Goal: Task Accomplishment & Management: Complete application form

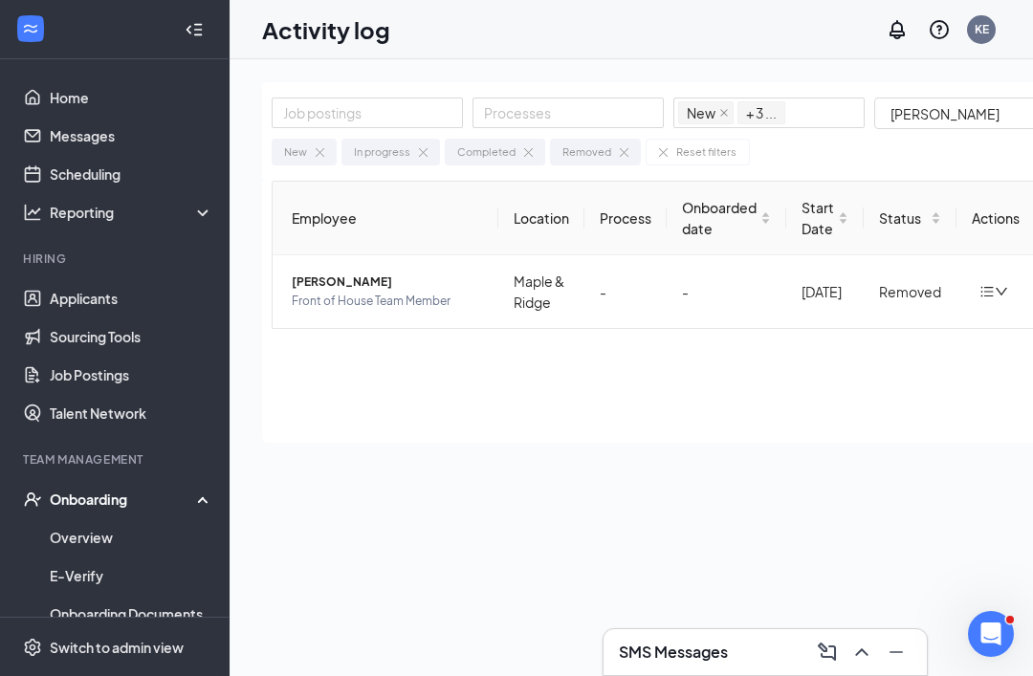
click at [116, 511] on div "Onboarding" at bounding box center [115, 499] width 230 height 38
click at [104, 508] on div "Onboarding" at bounding box center [123, 499] width 147 height 19
click at [107, 535] on link "Overview" at bounding box center [132, 537] width 164 height 38
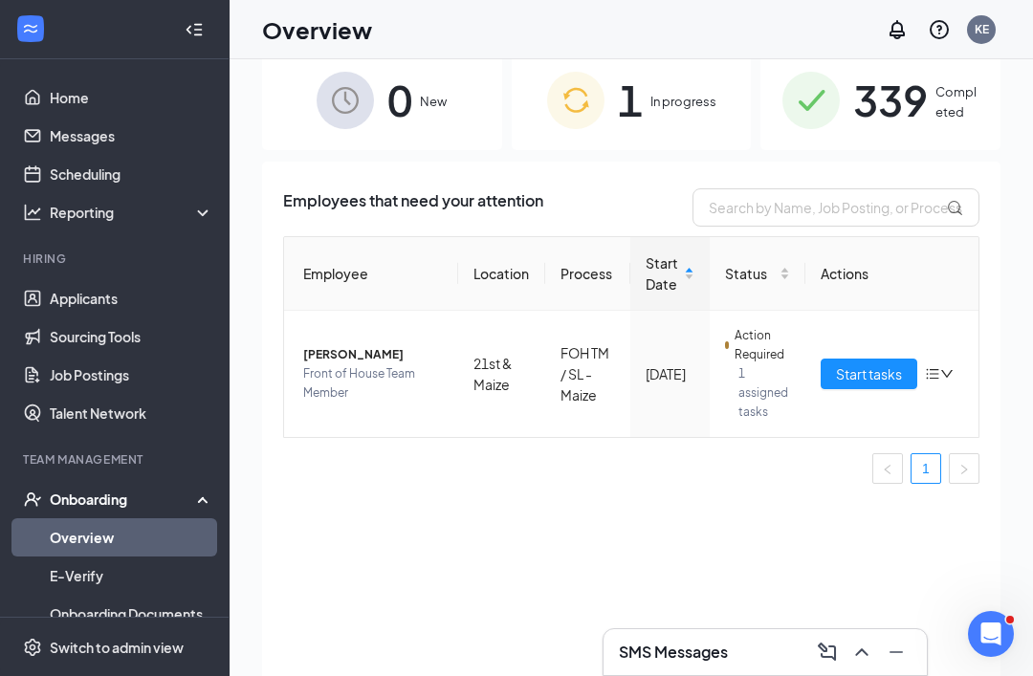
scroll to position [33, 0]
click at [876, 375] on span "Start tasks" at bounding box center [869, 373] width 66 height 21
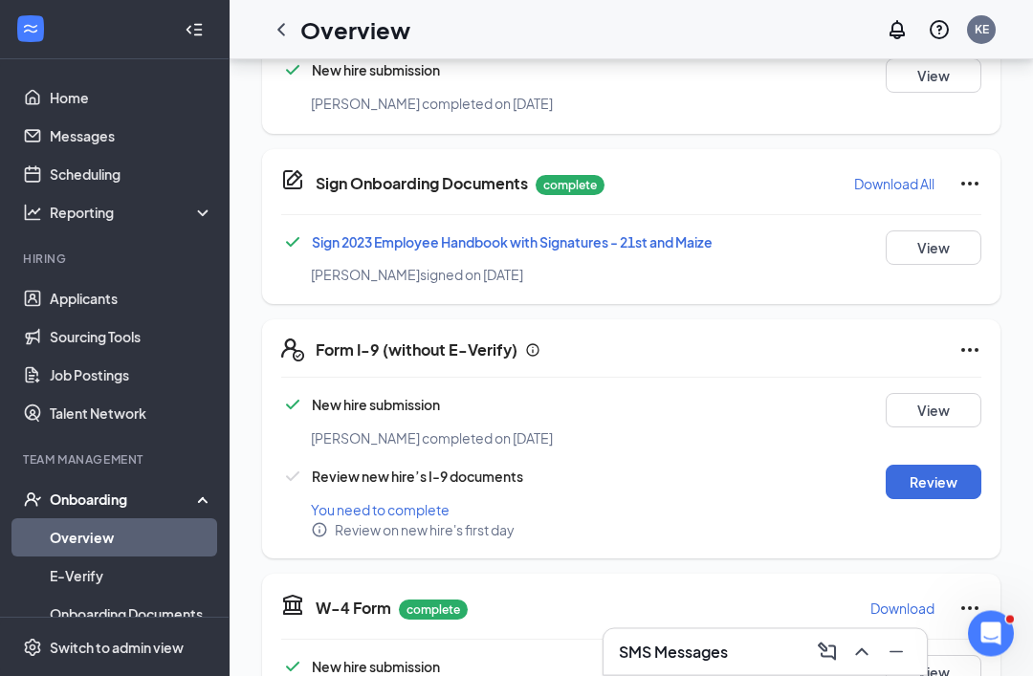
scroll to position [388, 0]
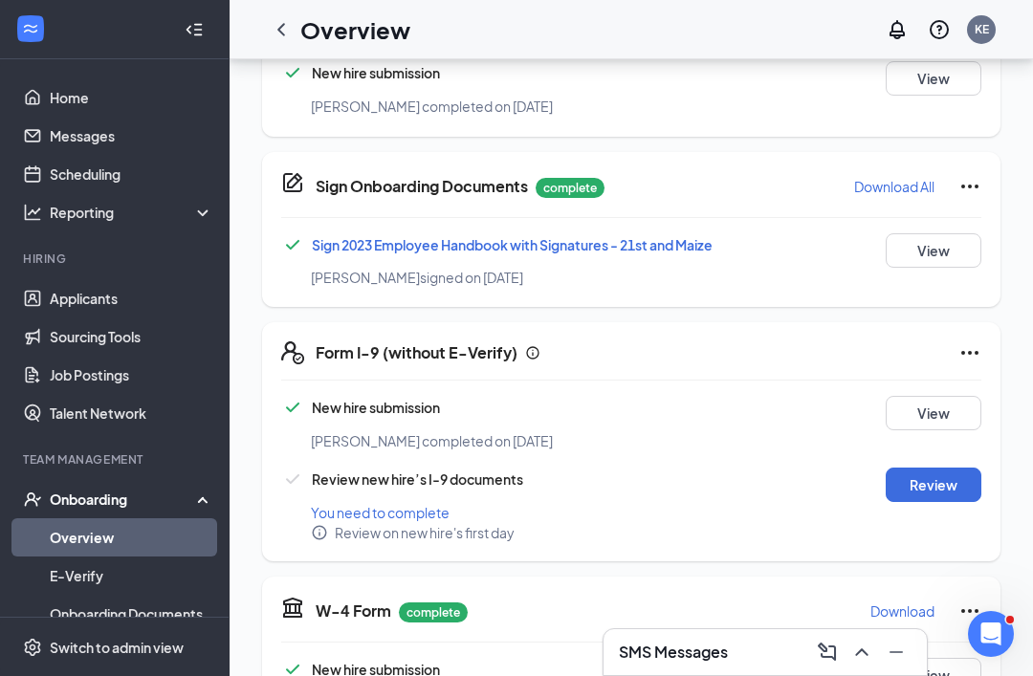
click at [936, 498] on button "Review" at bounding box center [934, 485] width 96 height 34
type input "[DATE]"
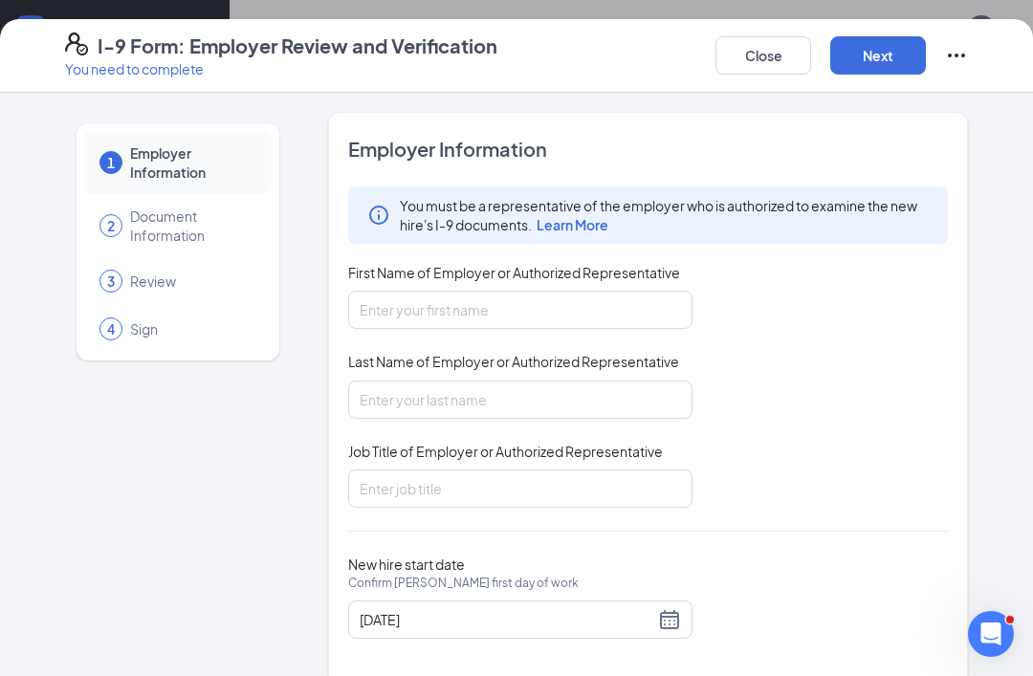
click at [941, 486] on div "You must be a representative of the employer who is authorized to examine the n…" at bounding box center [648, 347] width 600 height 321
click at [553, 327] on input "First Name of Employer or Authorized Representative" at bounding box center [520, 310] width 344 height 38
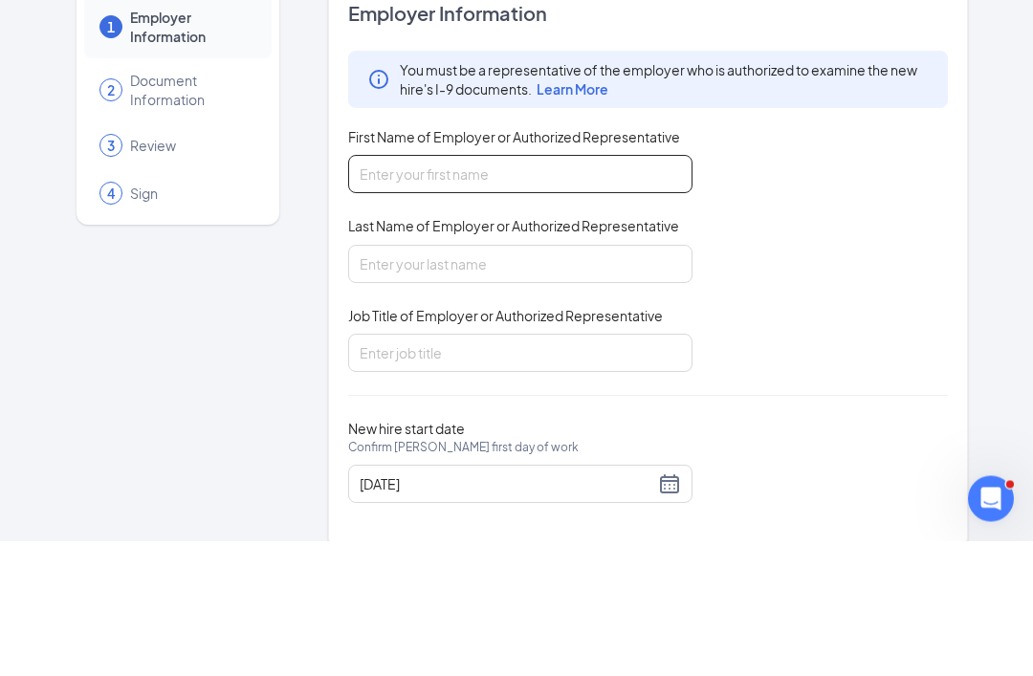
type input "[PERSON_NAME]"
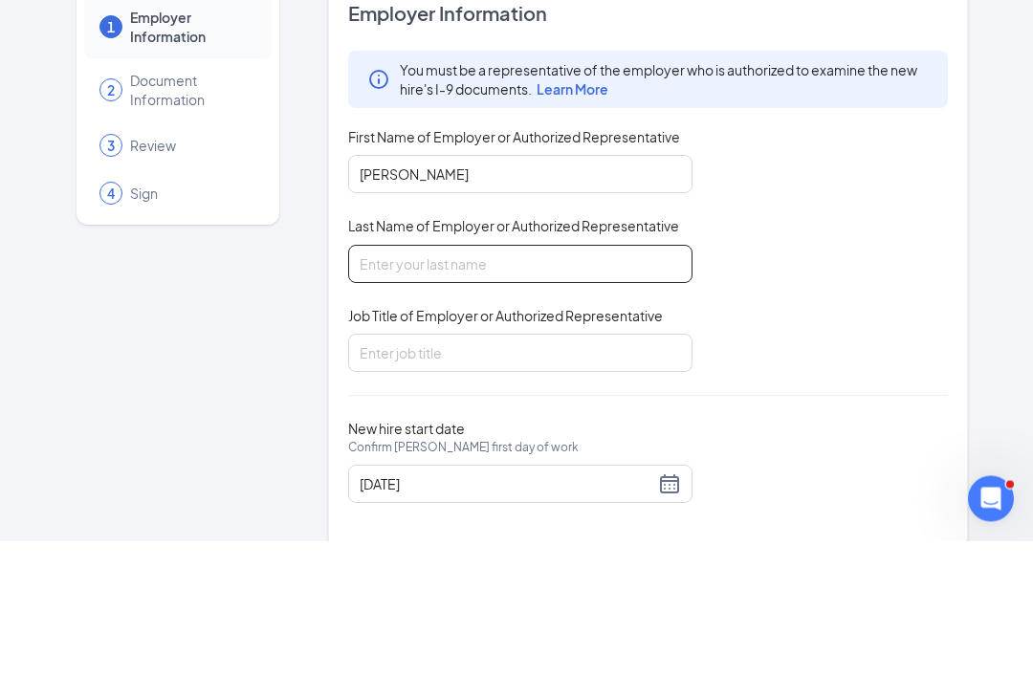
type input "[PERSON_NAME]"
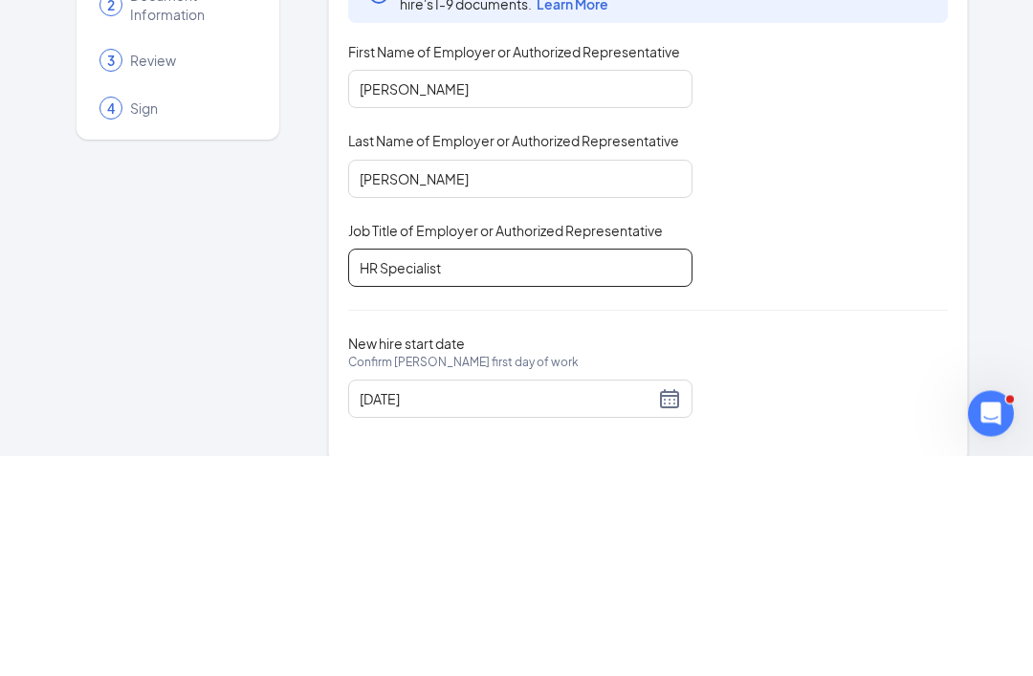
type input "HR Specialist"
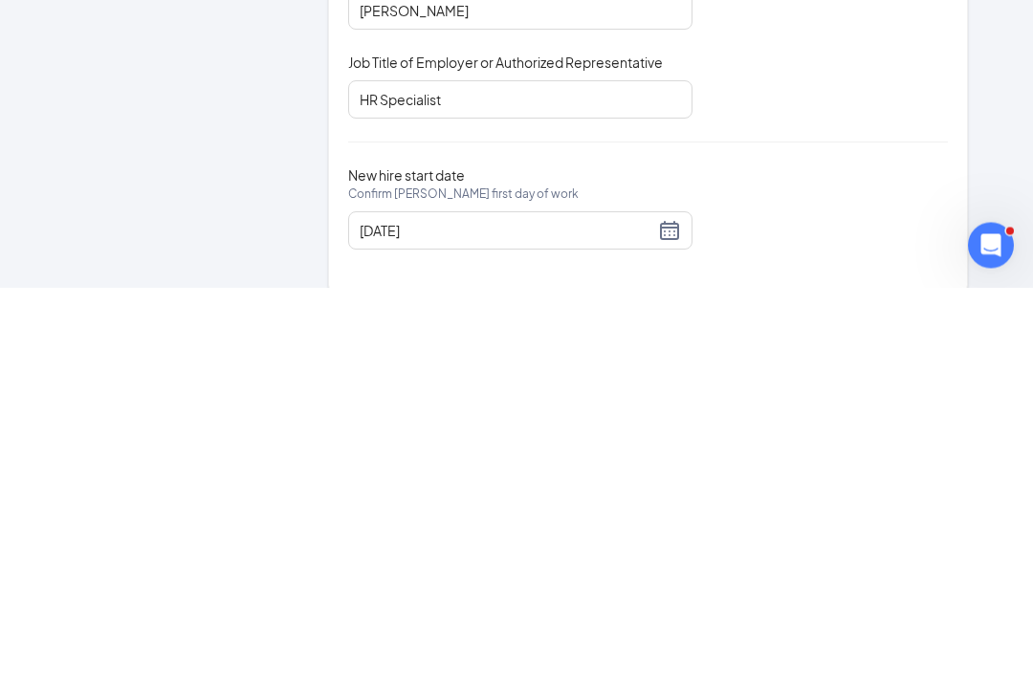
scroll to position [787, 0]
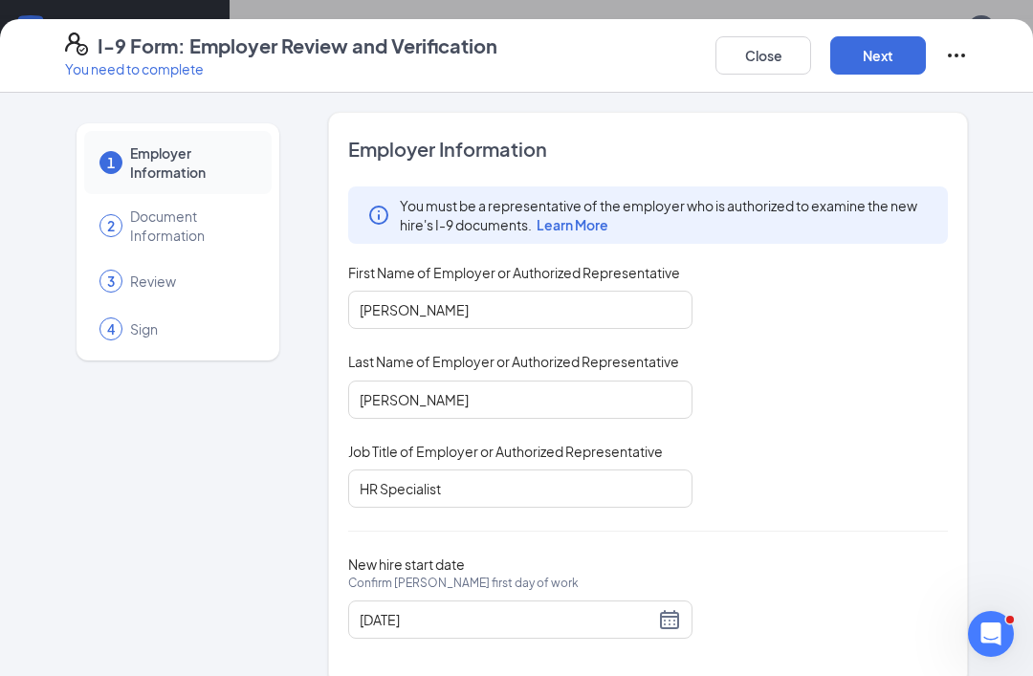
click at [883, 54] on button "Next" at bounding box center [878, 55] width 96 height 38
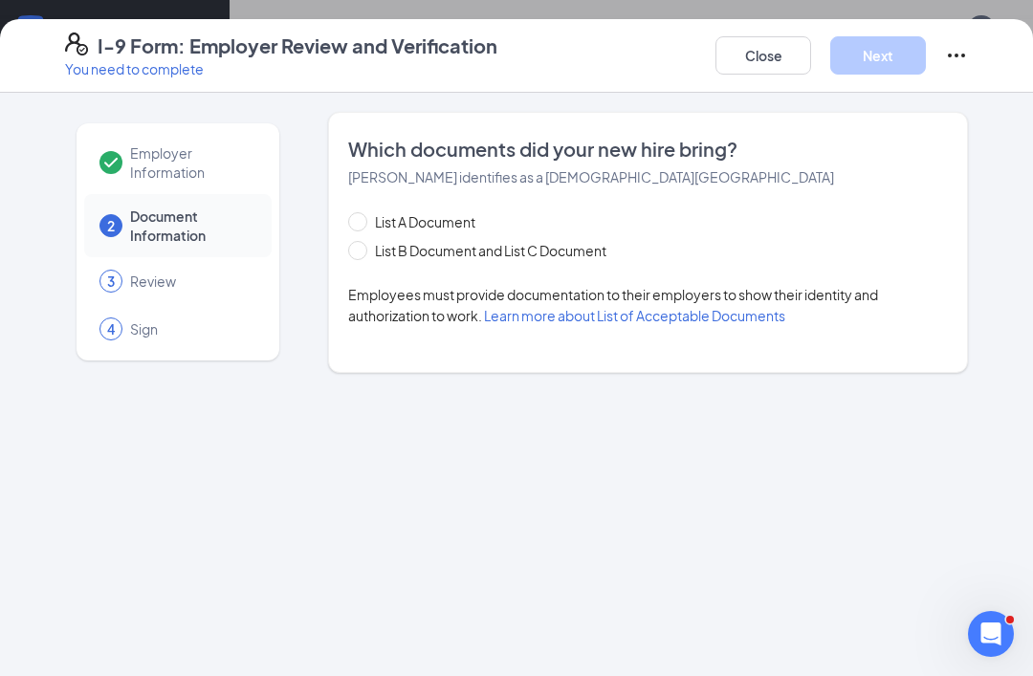
click at [368, 242] on span "List B Document and List C Document" at bounding box center [490, 250] width 247 height 21
click at [362, 242] on input "List B Document and List C Document" at bounding box center [354, 247] width 13 height 13
radio input "true"
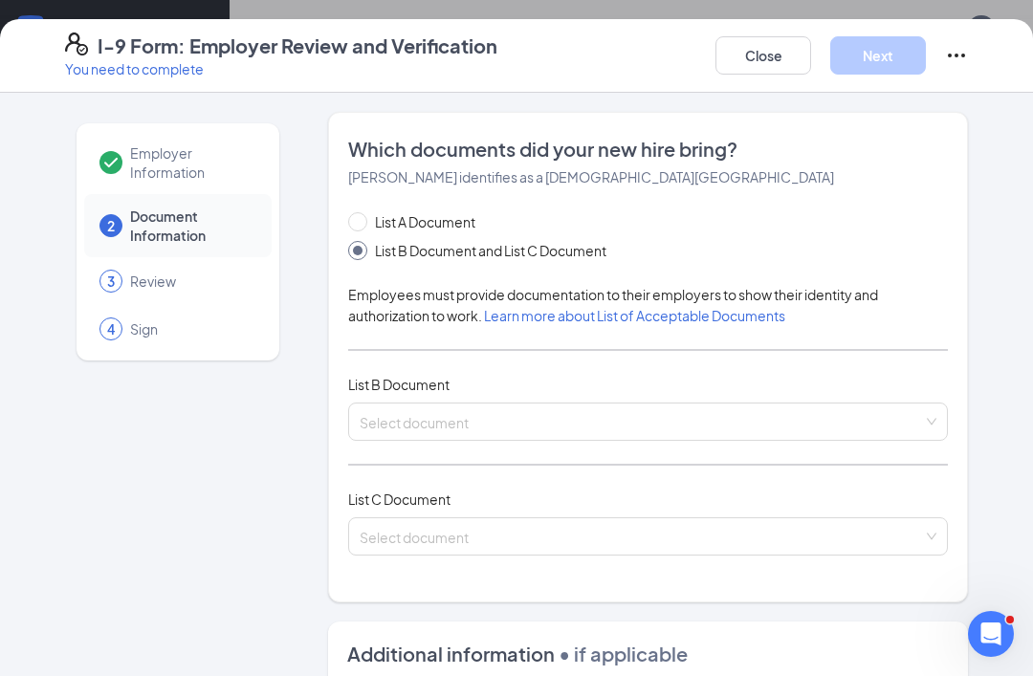
click at [525, 429] on input "search" at bounding box center [641, 418] width 563 height 29
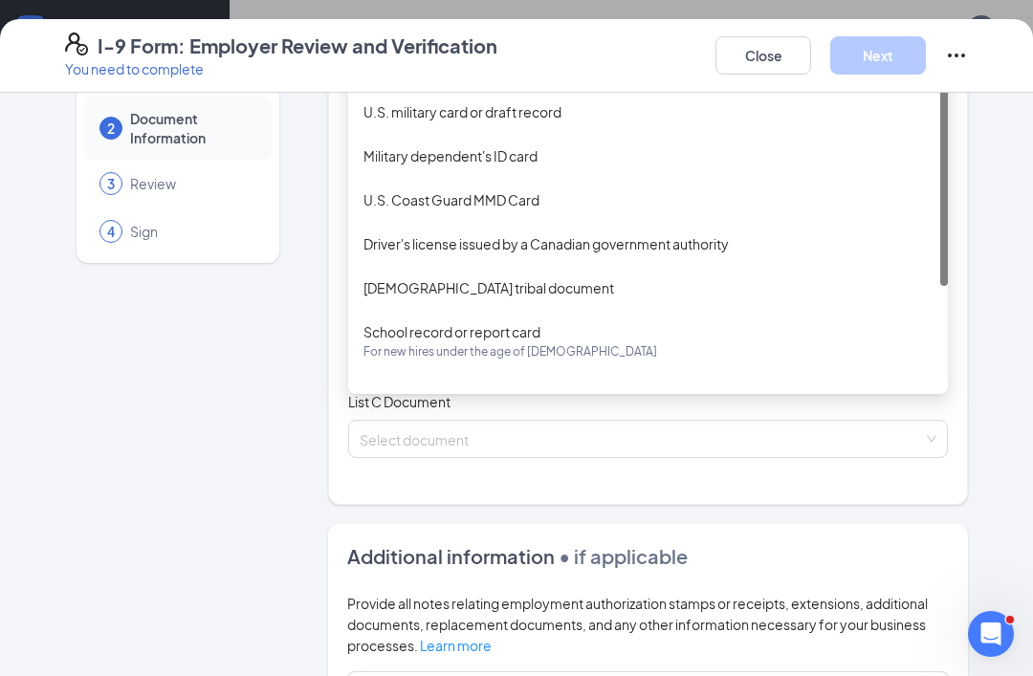
scroll to position [102, 0]
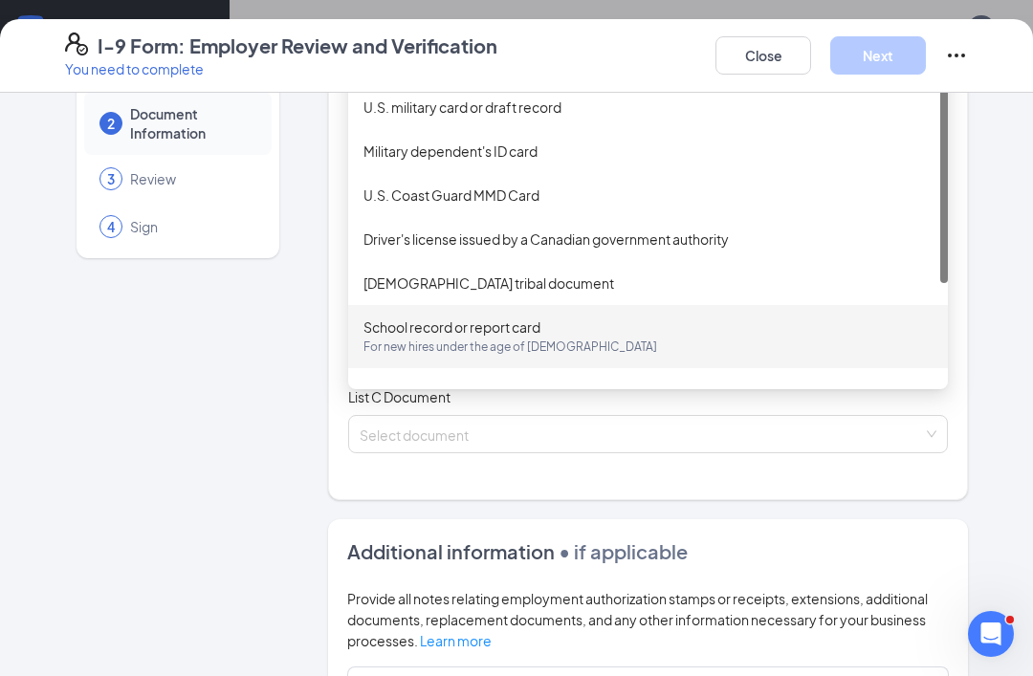
click at [525, 331] on div "School record or report card For new hires under the age of [DEMOGRAPHIC_DATA]" at bounding box center [647, 337] width 569 height 40
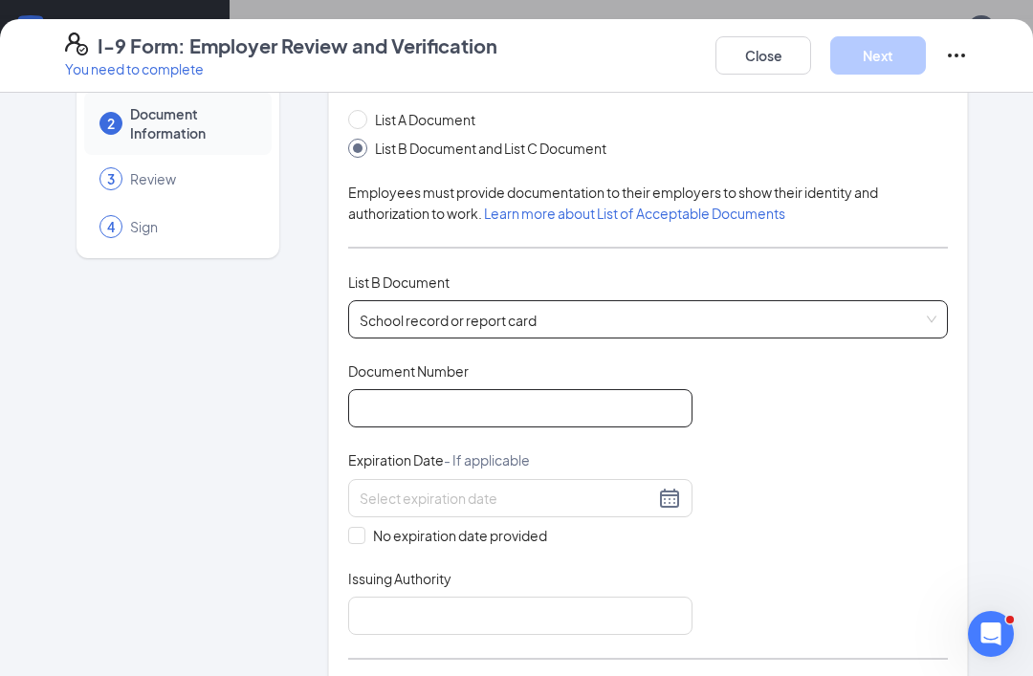
click at [547, 413] on input "Document Number" at bounding box center [520, 408] width 344 height 38
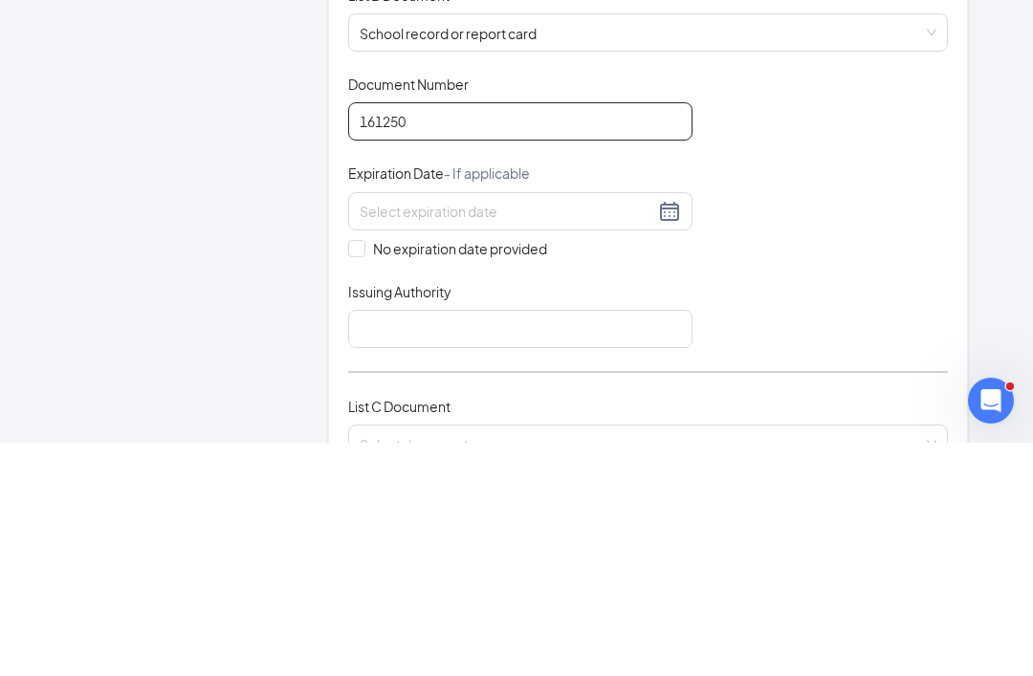
scroll to position [157, 0]
type input "161250"
click at [672, 432] on div at bounding box center [520, 443] width 321 height 23
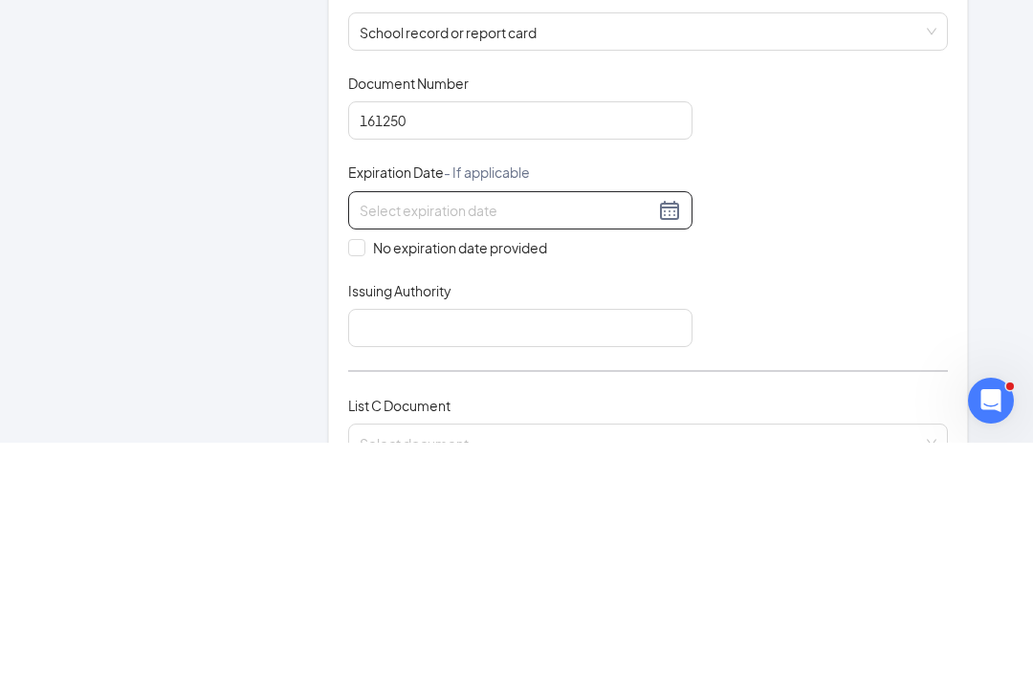
scroll to position [1021, 0]
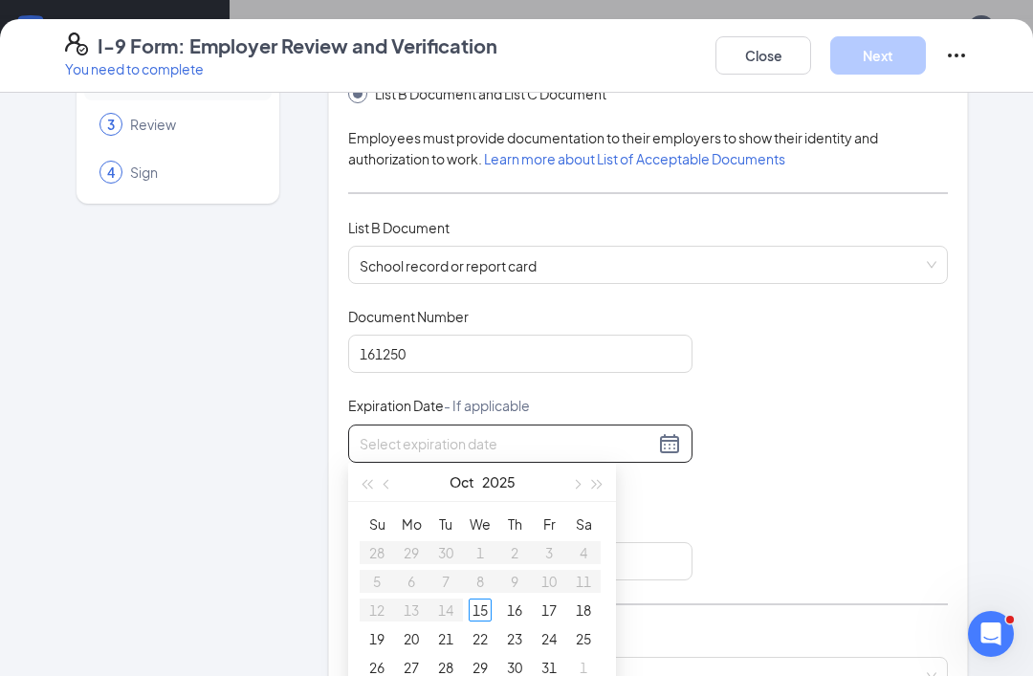
click at [672, 441] on div at bounding box center [520, 443] width 321 height 23
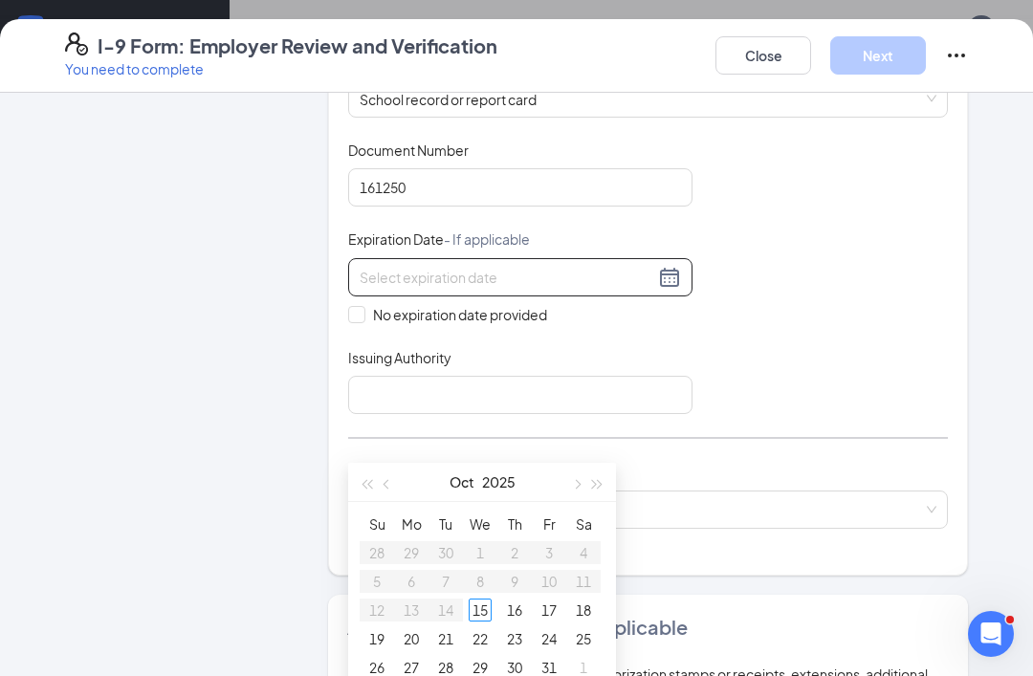
scroll to position [324, 0]
click at [371, 309] on span "No expiration date provided" at bounding box center [459, 313] width 189 height 21
click at [362, 309] on input "No expiration date provided" at bounding box center [354, 311] width 13 height 13
checkbox input "true"
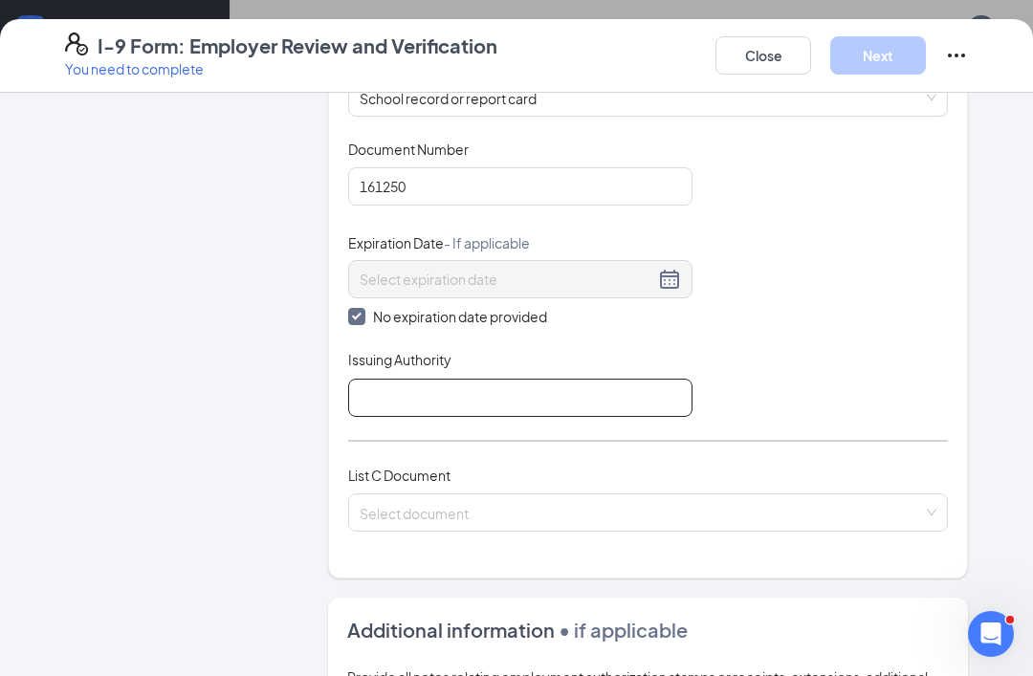
click at [563, 407] on input "Issuing Authority" at bounding box center [520, 398] width 344 height 38
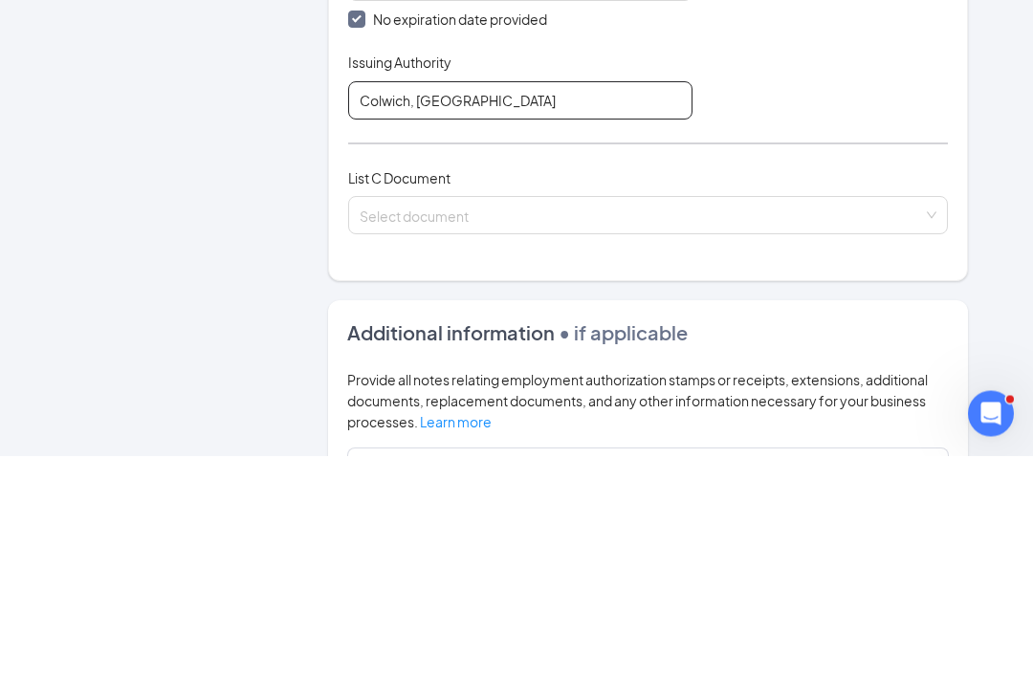
scroll to position [397, 0]
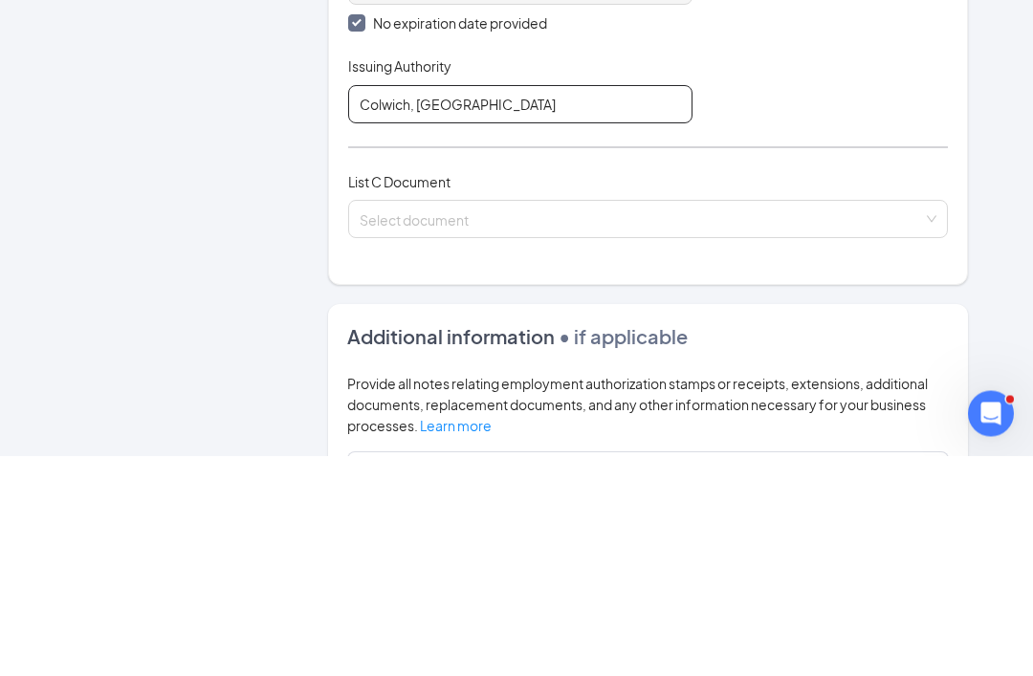
type input "Colwich, [GEOGRAPHIC_DATA]"
click at [547, 422] on input "search" at bounding box center [641, 436] width 563 height 29
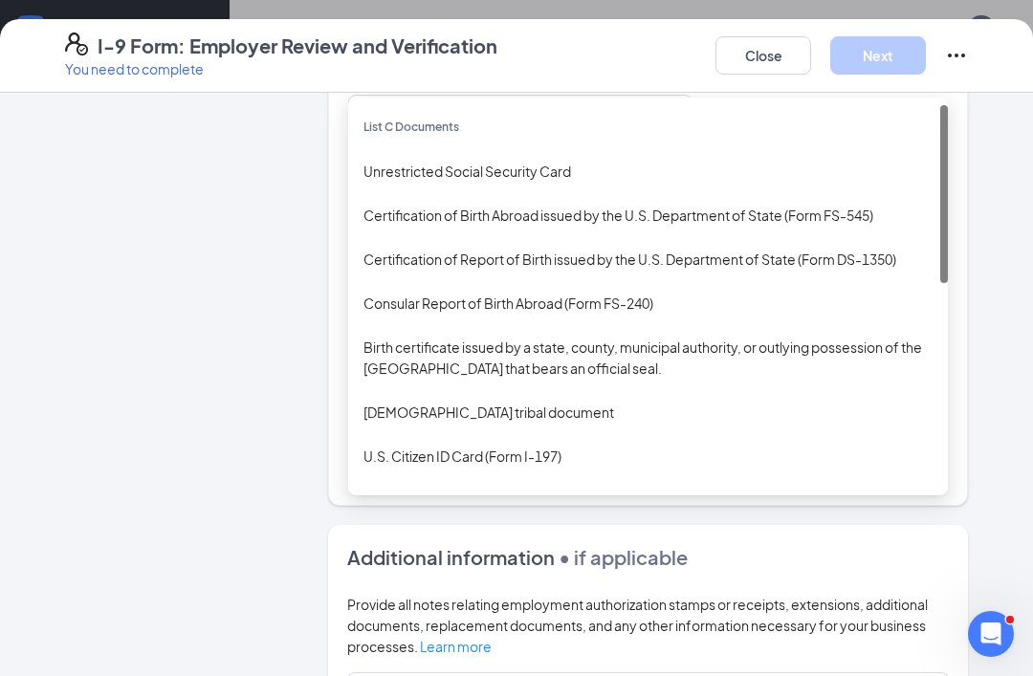
click at [507, 170] on div "Unrestricted Social Security Card" at bounding box center [647, 171] width 569 height 21
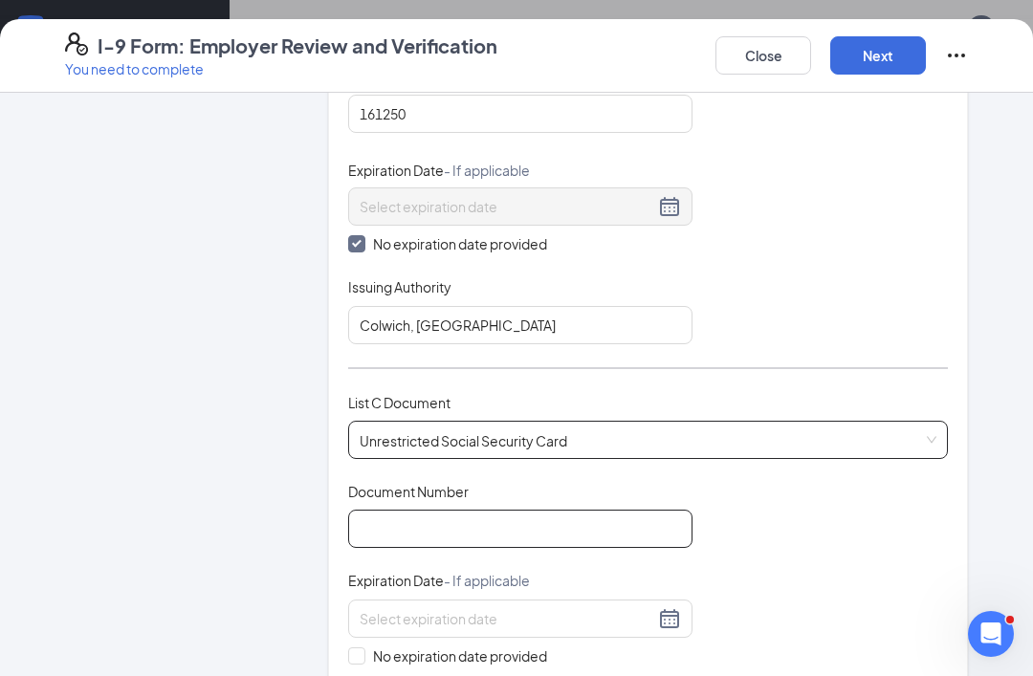
click at [558, 519] on input "Document Number" at bounding box center [520, 529] width 344 height 38
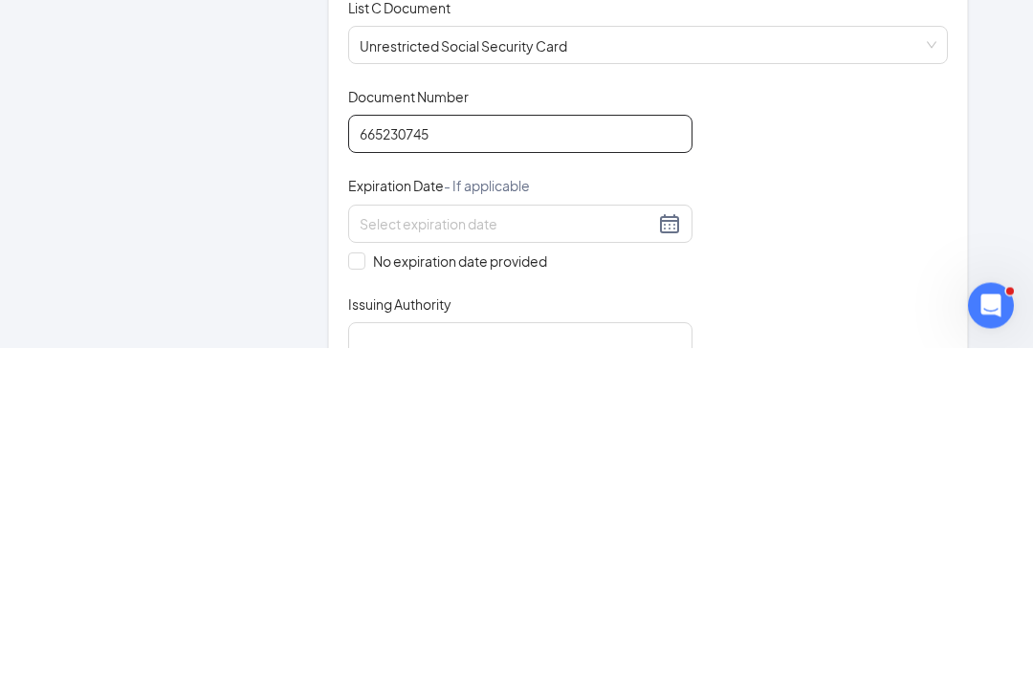
scroll to position [464, 0]
type input "665230745"
click at [354, 581] on input "No expiration date provided" at bounding box center [354, 587] width 13 height 13
checkbox input "true"
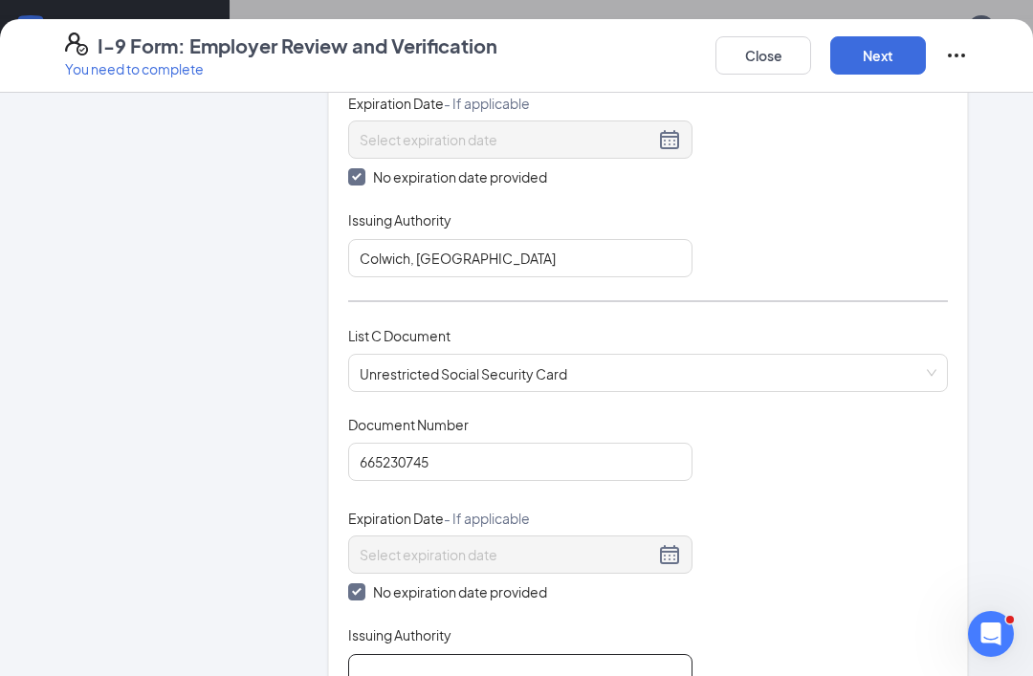
click at [470, 661] on input "Issuing Authority" at bounding box center [520, 673] width 344 height 38
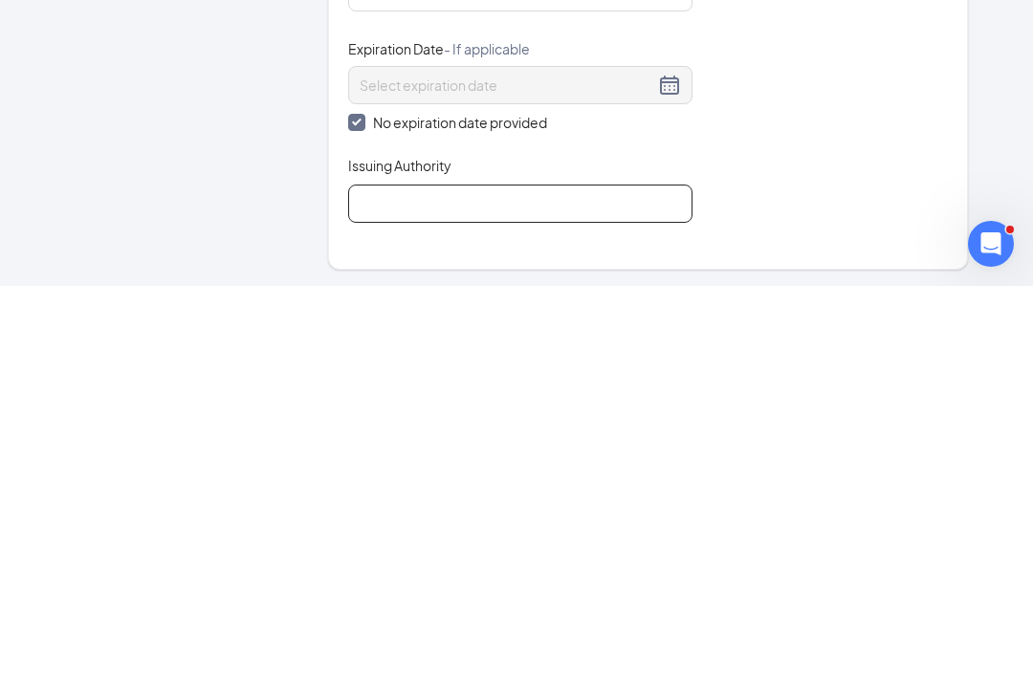
scroll to position [542, 0]
click at [527, 260] on div "Which documents did your new hire bring? [PERSON_NAME] identifies as a [DEMOGRA…" at bounding box center [648, 115] width 640 height 1091
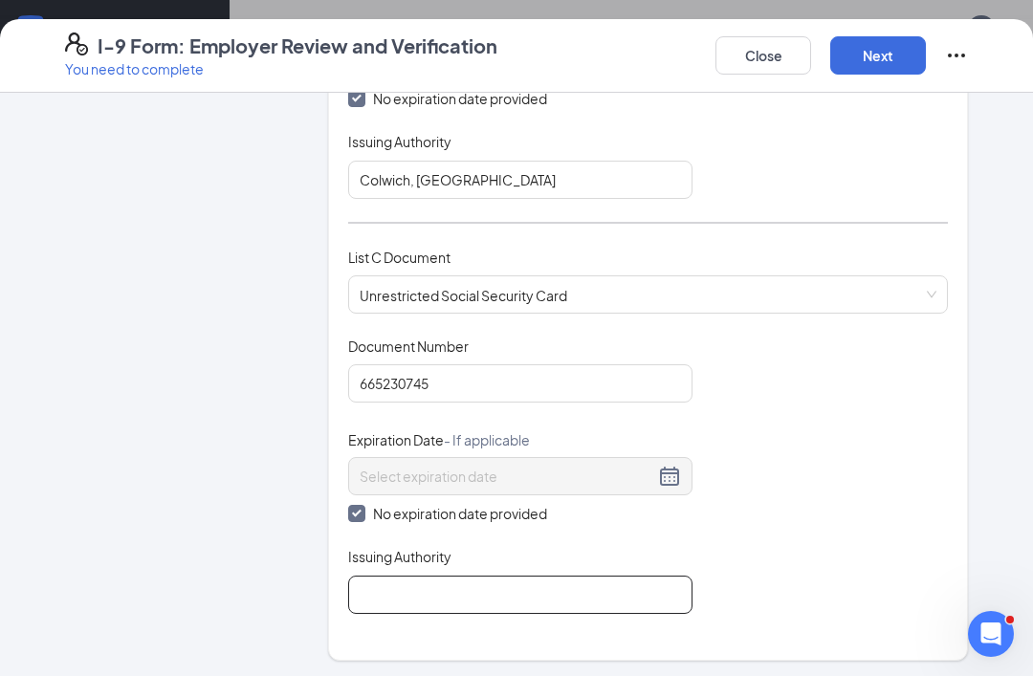
click at [451, 593] on input "Issuing Authority" at bounding box center [520, 595] width 344 height 38
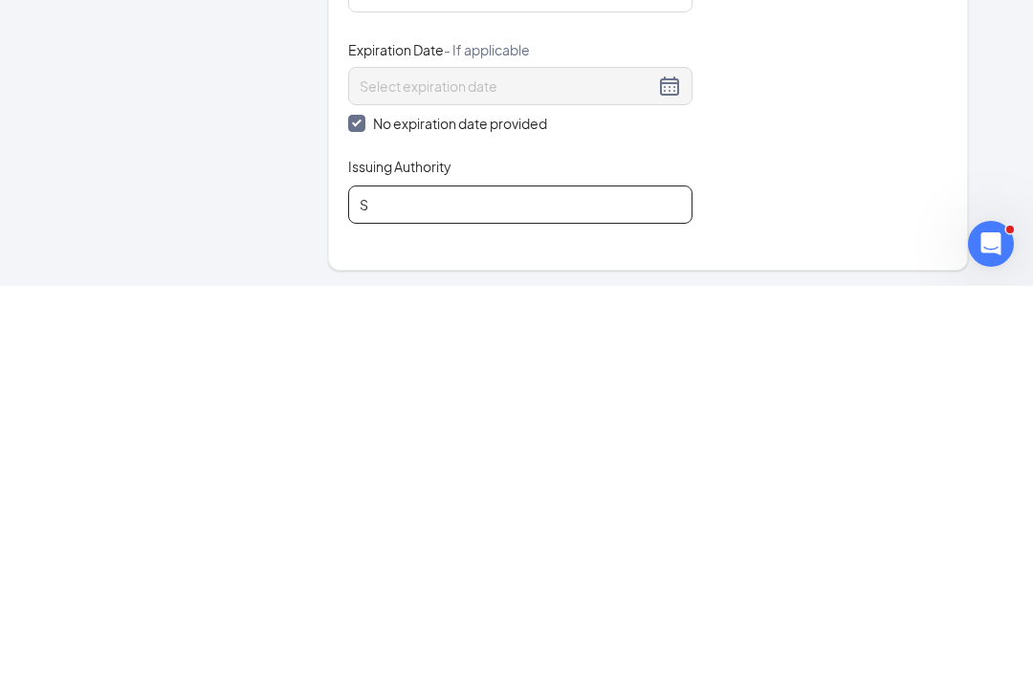
scroll to position [1235, 0]
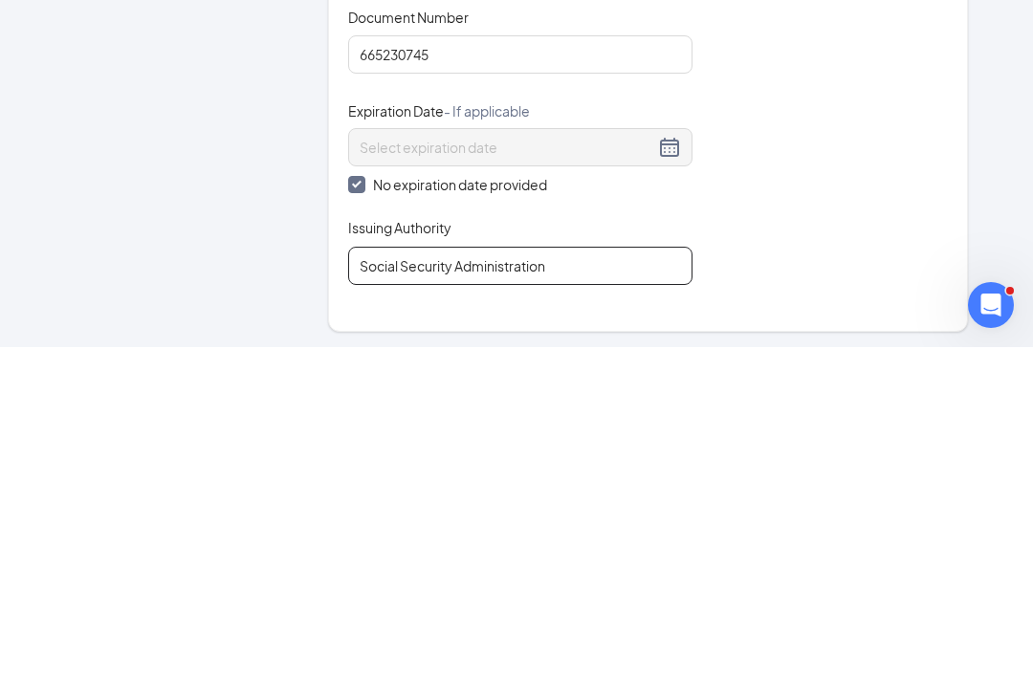
type input "Social Security Administration"
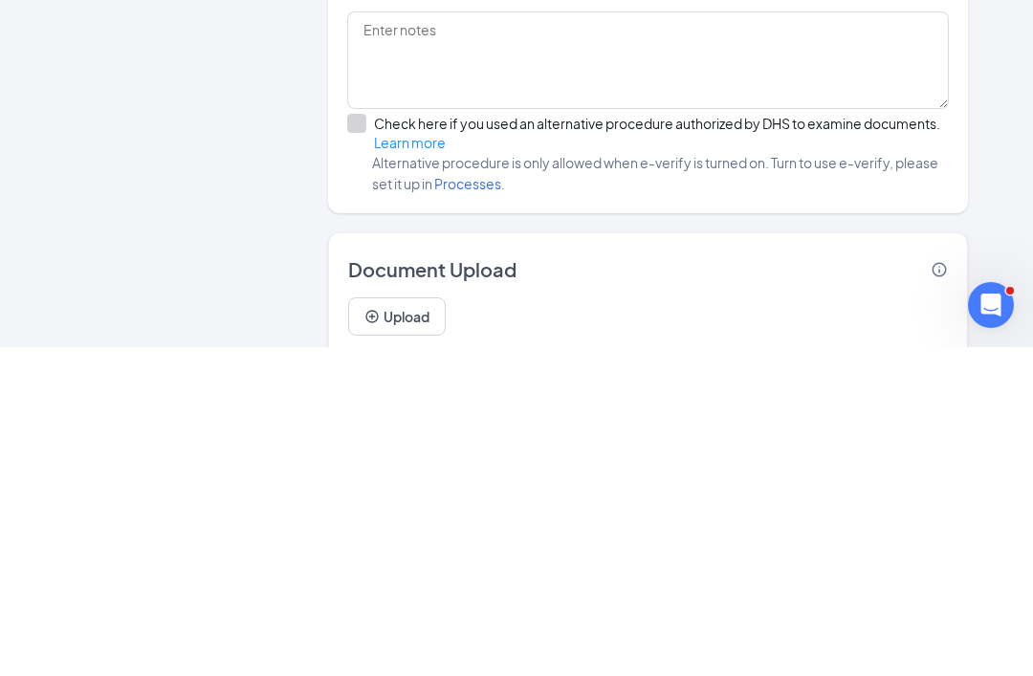
scroll to position [1174, 0]
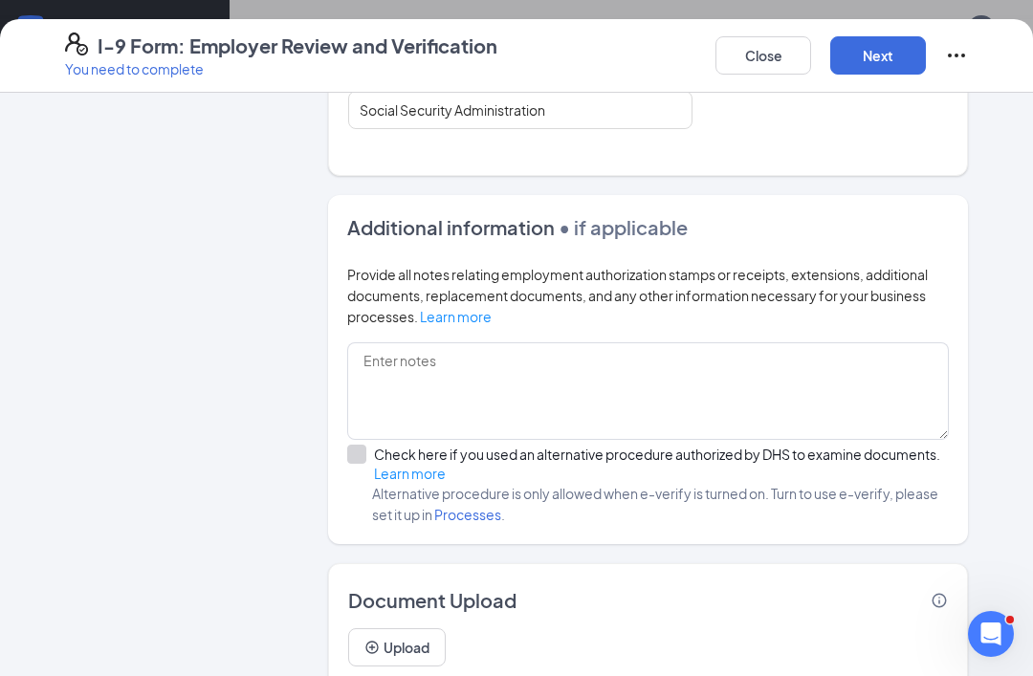
click at [900, 46] on button "Next" at bounding box center [878, 55] width 96 height 38
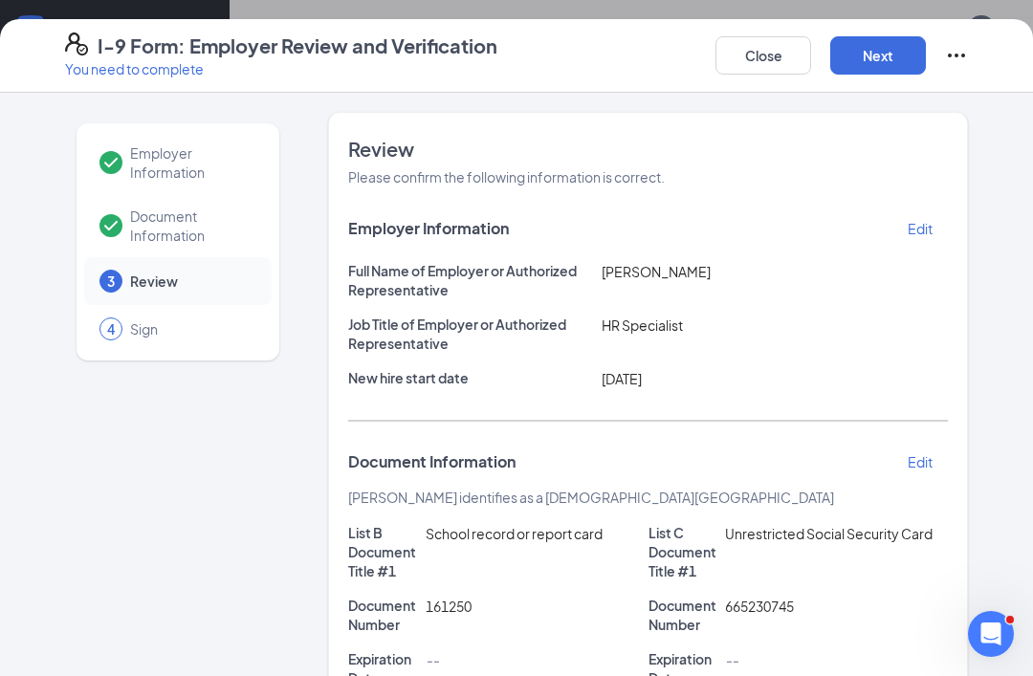
scroll to position [0, 0]
click at [196, 235] on span "Document Information" at bounding box center [191, 226] width 122 height 38
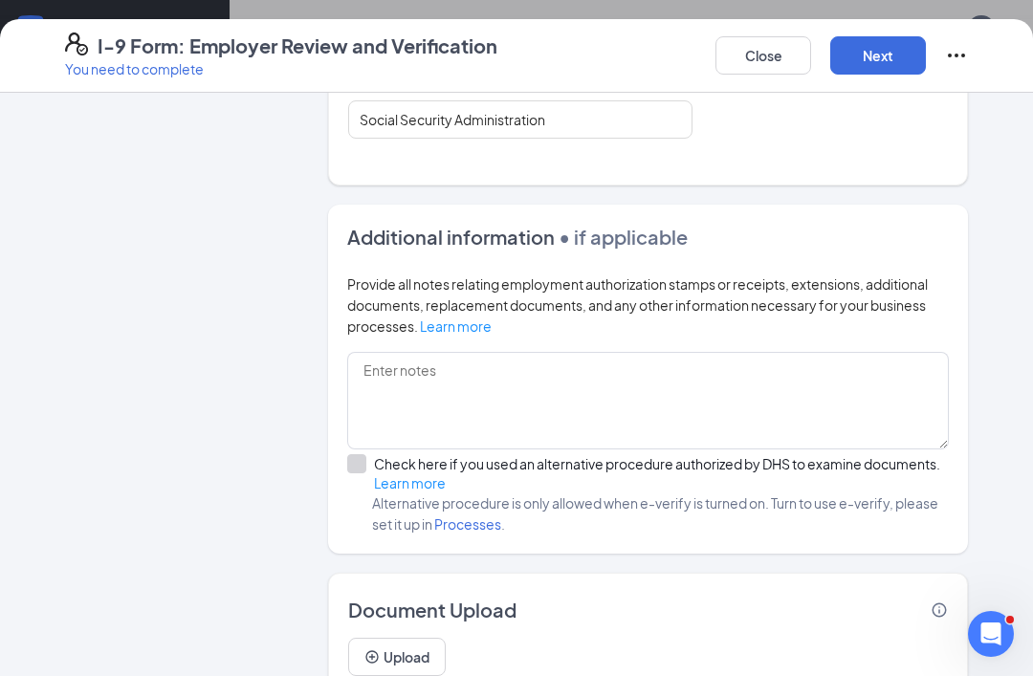
scroll to position [1024, 0]
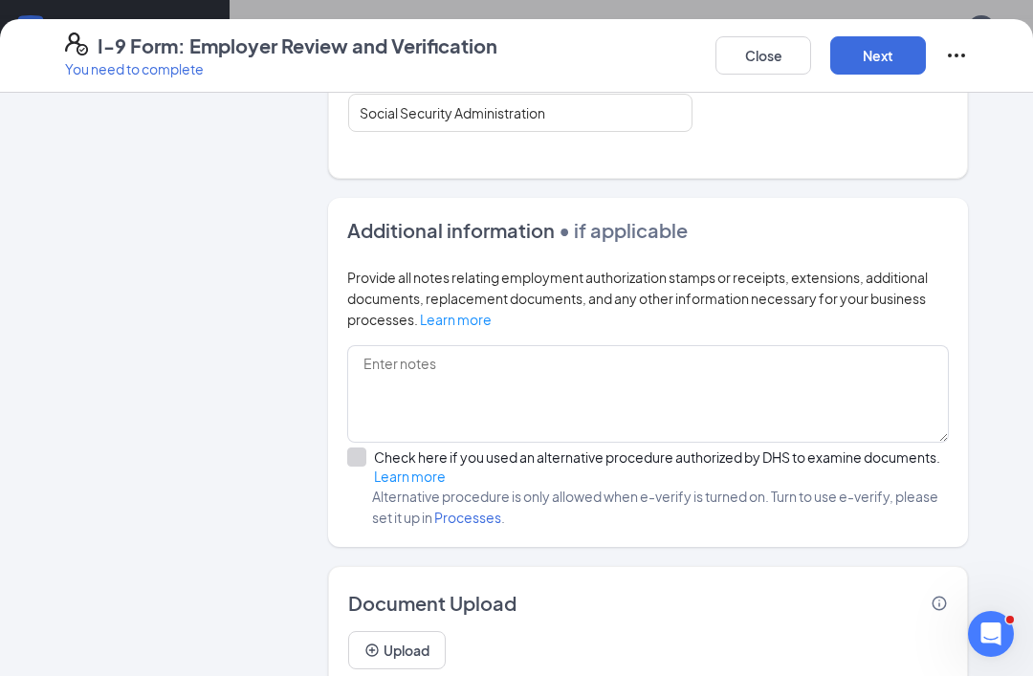
click at [414, 646] on button "Upload" at bounding box center [397, 650] width 98 height 38
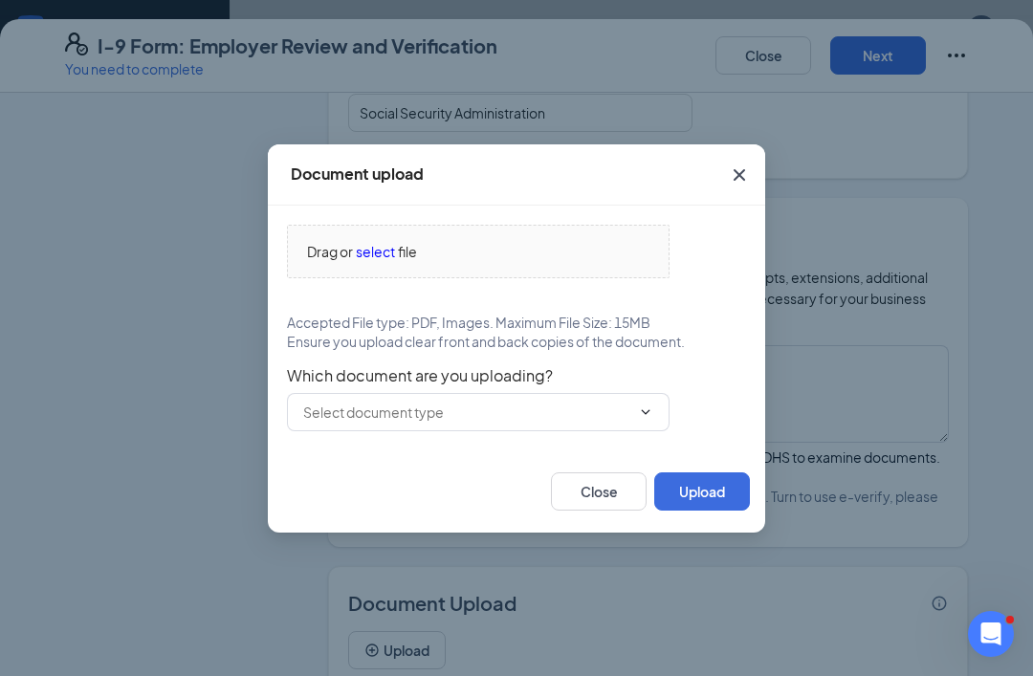
click at [532, 423] on input "text" at bounding box center [466, 412] width 327 height 21
click at [552, 626] on div "Document upload Drag or select file Accepted File type: PDF, Images. Maximum Fi…" at bounding box center [516, 338] width 1033 height 676
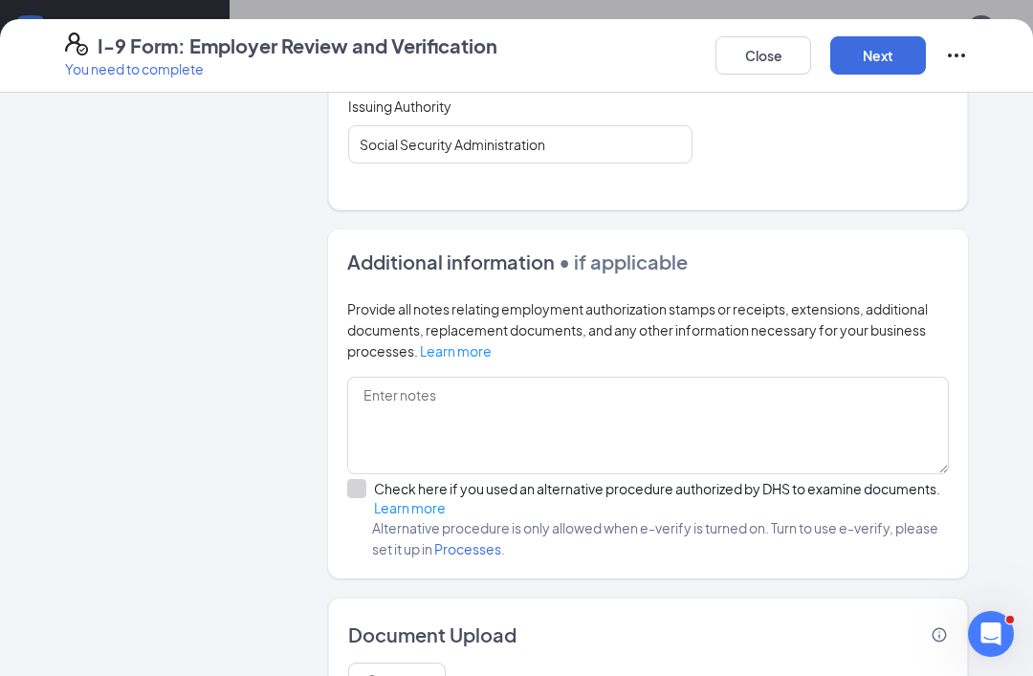
scroll to position [1010, 0]
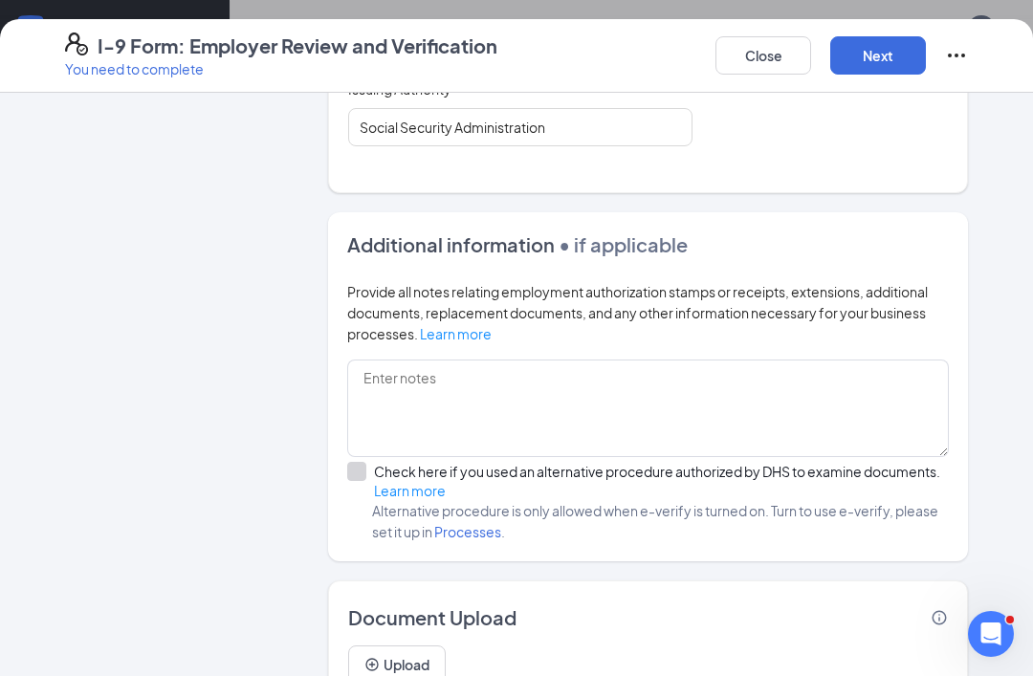
click at [406, 659] on button "Upload" at bounding box center [397, 665] width 98 height 38
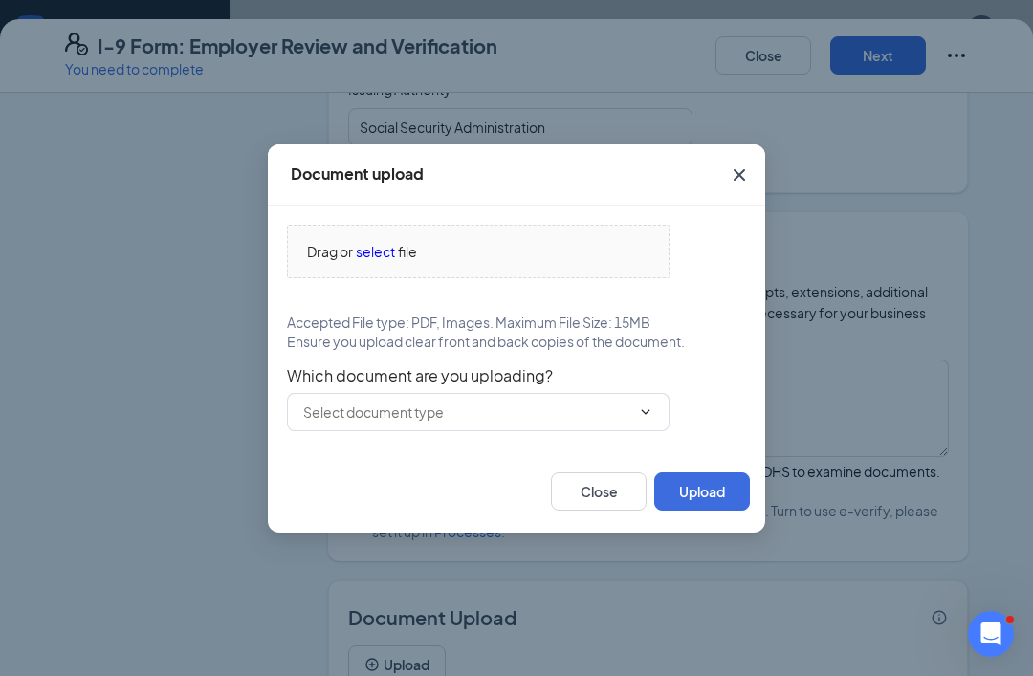
click at [713, 511] on button "Upload" at bounding box center [702, 492] width 96 height 38
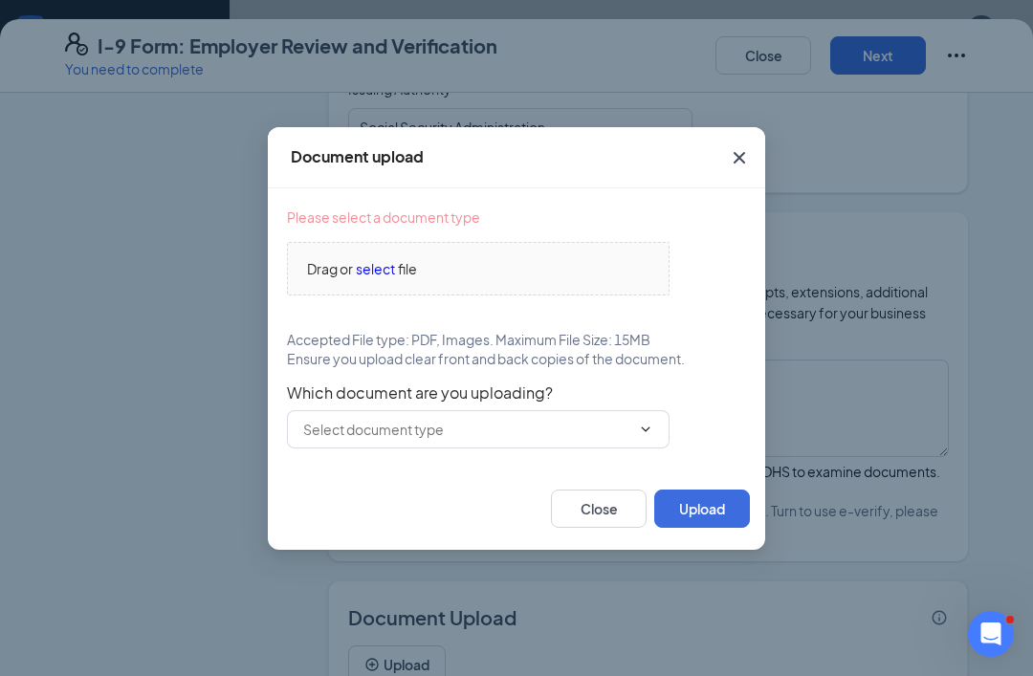
click at [373, 279] on span "select" at bounding box center [375, 268] width 39 height 21
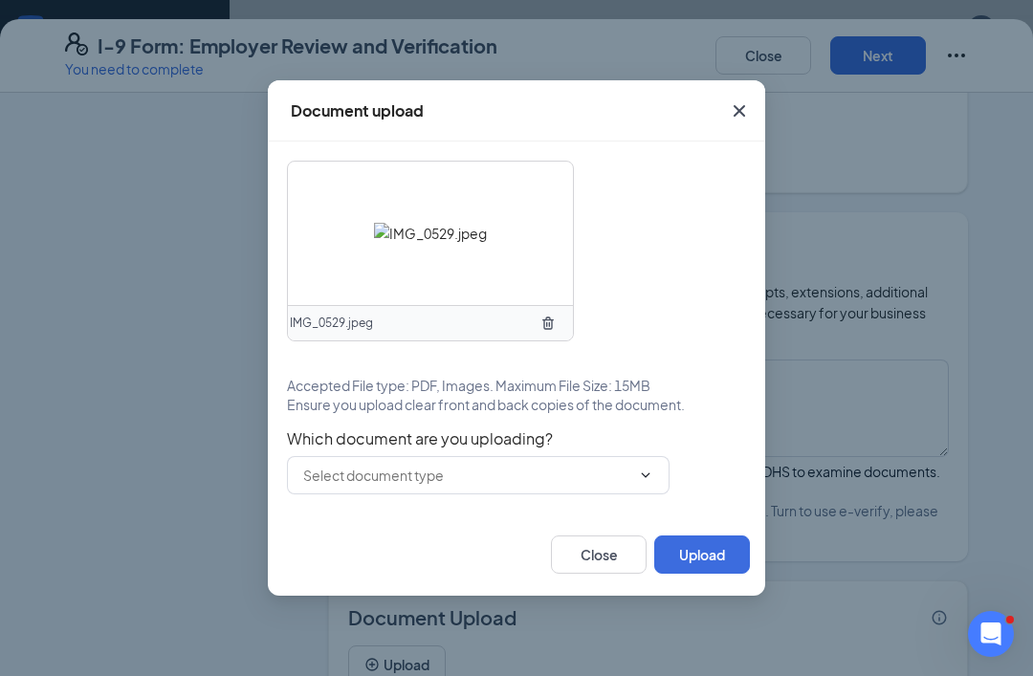
click at [522, 453] on div "IMG_0529.jpeg Accepted File type: PDF, Images. Maximum File Size: 15MB Ensure y…" at bounding box center [516, 328] width 459 height 334
click at [514, 486] on input "text" at bounding box center [466, 475] width 327 height 21
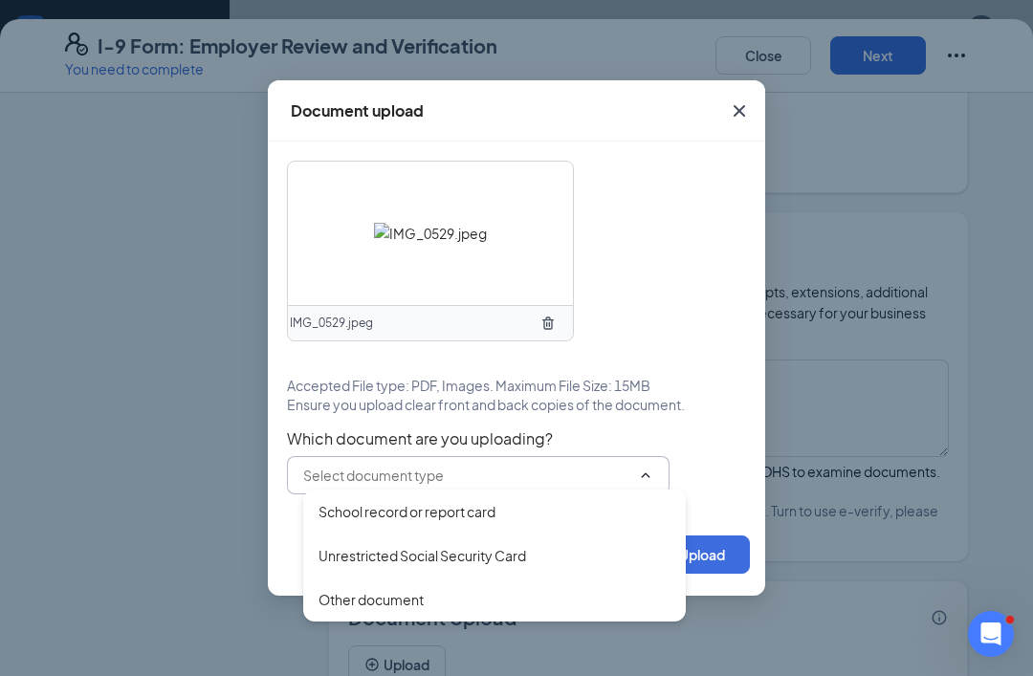
click at [471, 522] on div "School record or report card" at bounding box center [407, 511] width 177 height 21
type input "School record or report card"
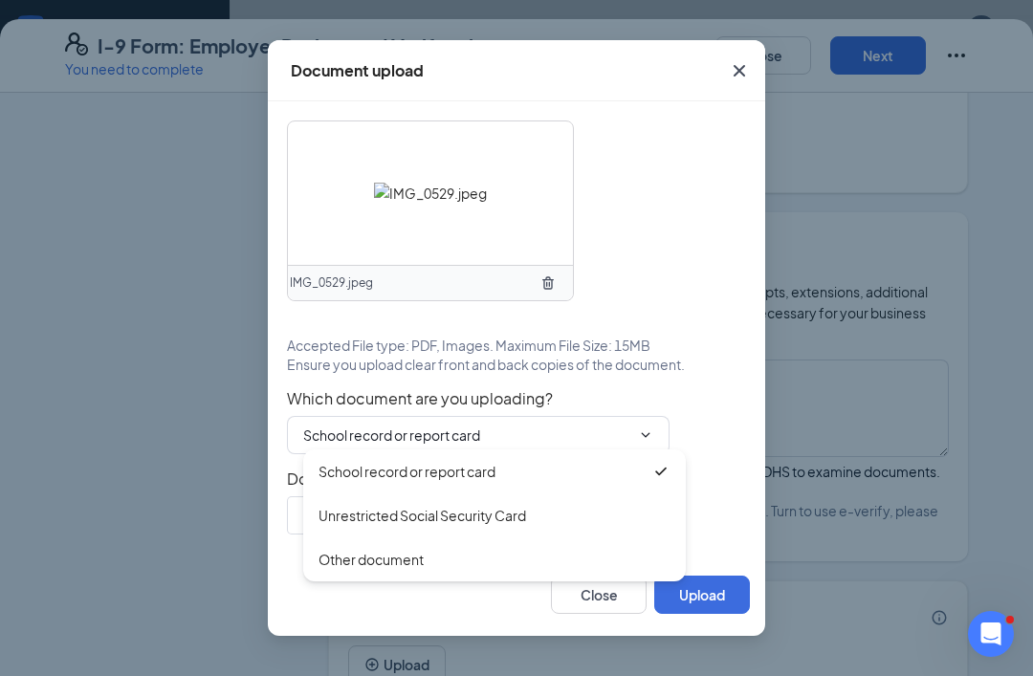
type input "School record or report card"
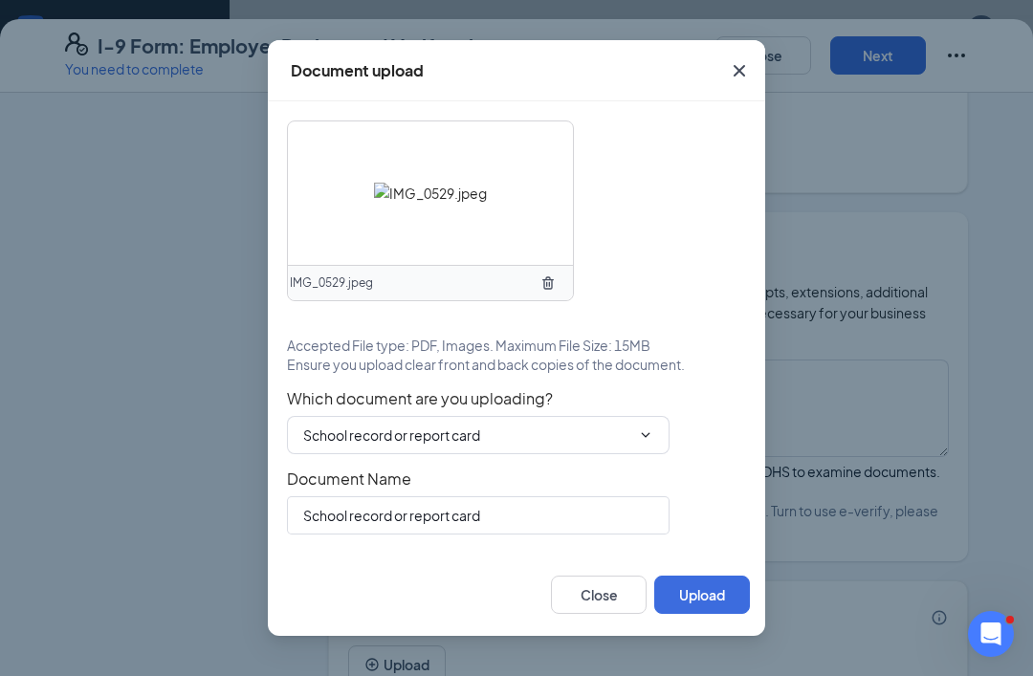
click at [707, 614] on button "Upload" at bounding box center [702, 595] width 96 height 38
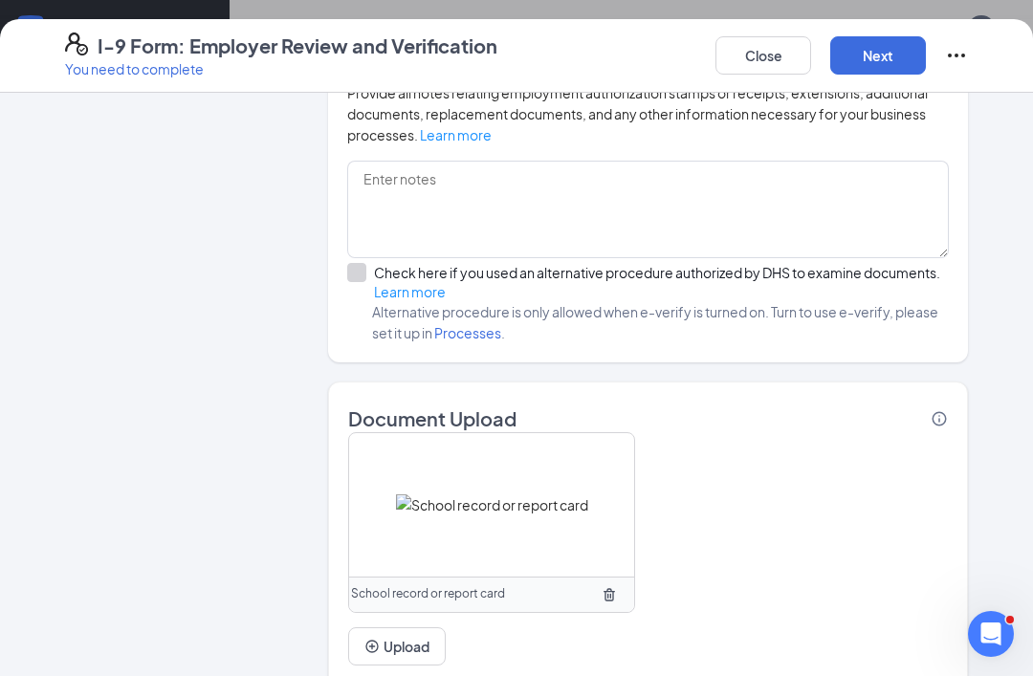
scroll to position [1208, 0]
click at [408, 641] on button "Upload" at bounding box center [397, 647] width 98 height 38
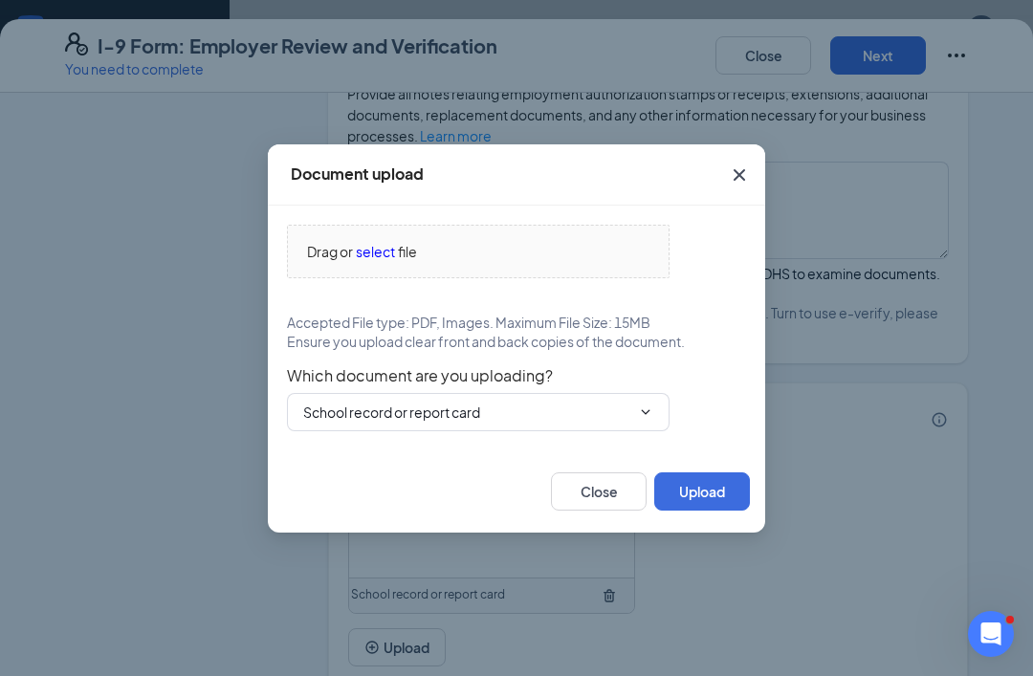
click at [393, 262] on span "select" at bounding box center [375, 251] width 39 height 21
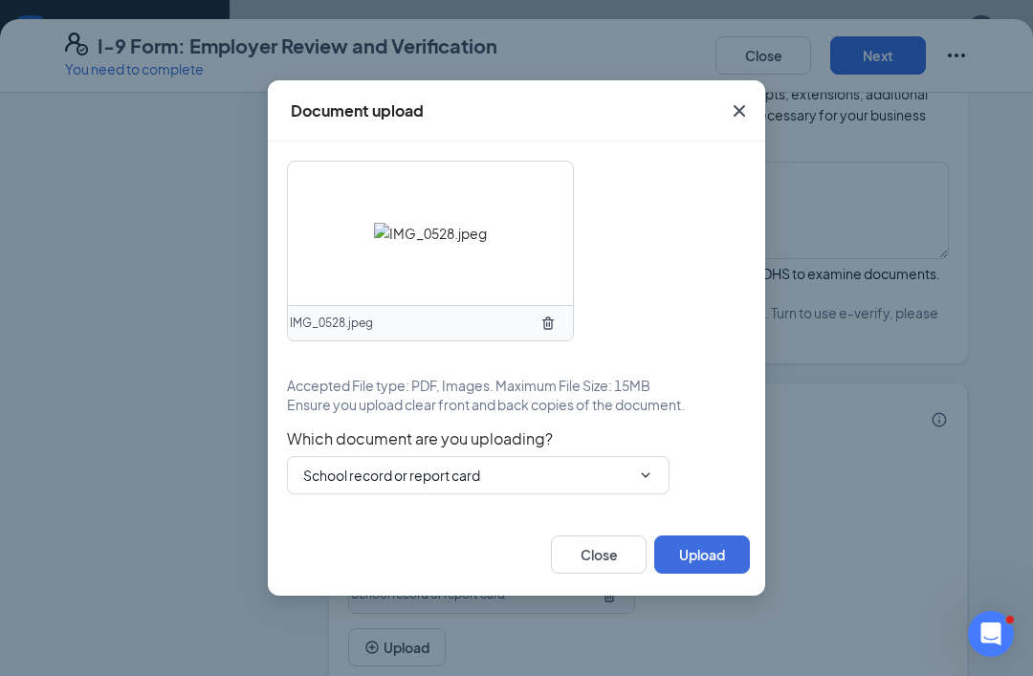
click at [468, 486] on input "School record or report card" at bounding box center [466, 475] width 327 height 21
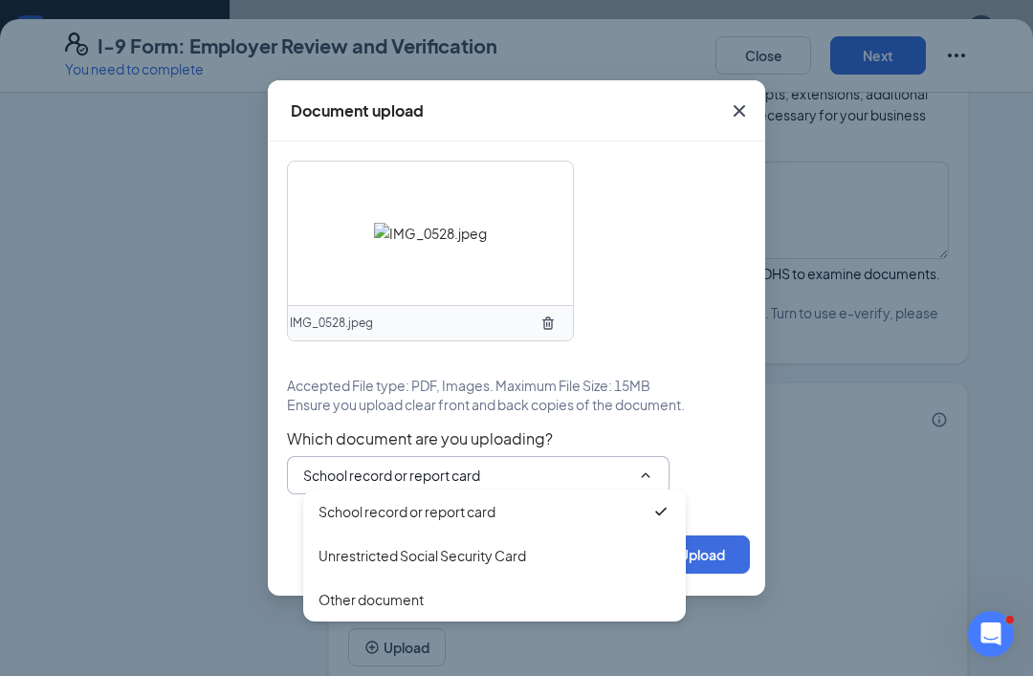
click at [435, 578] on div "Unrestricted Social Security Card" at bounding box center [494, 556] width 383 height 44
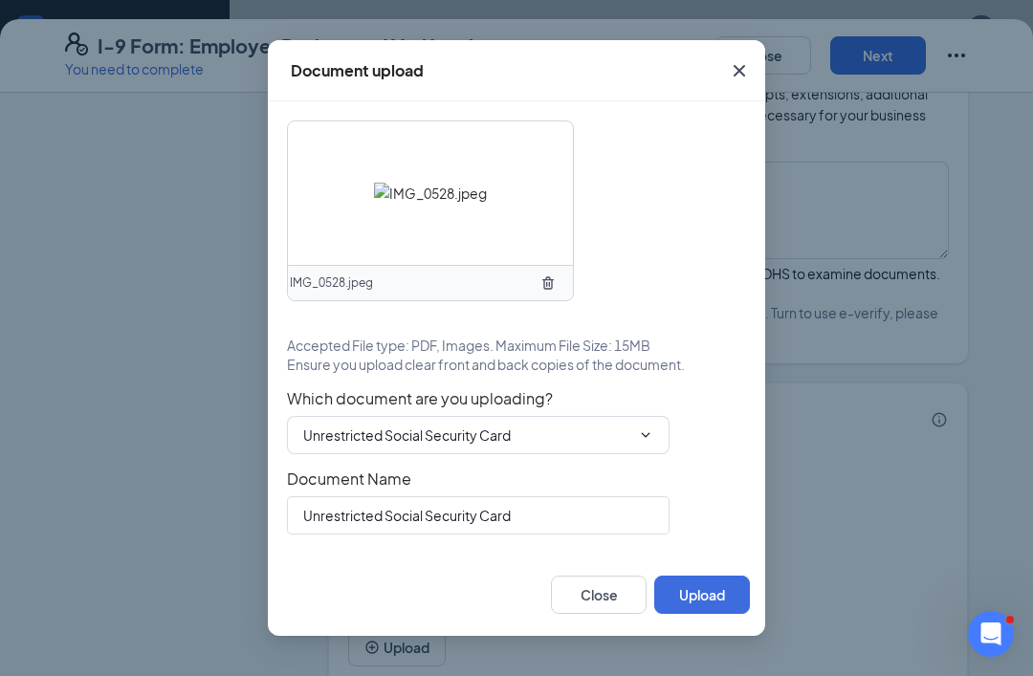
click at [711, 614] on button "Upload" at bounding box center [702, 595] width 96 height 38
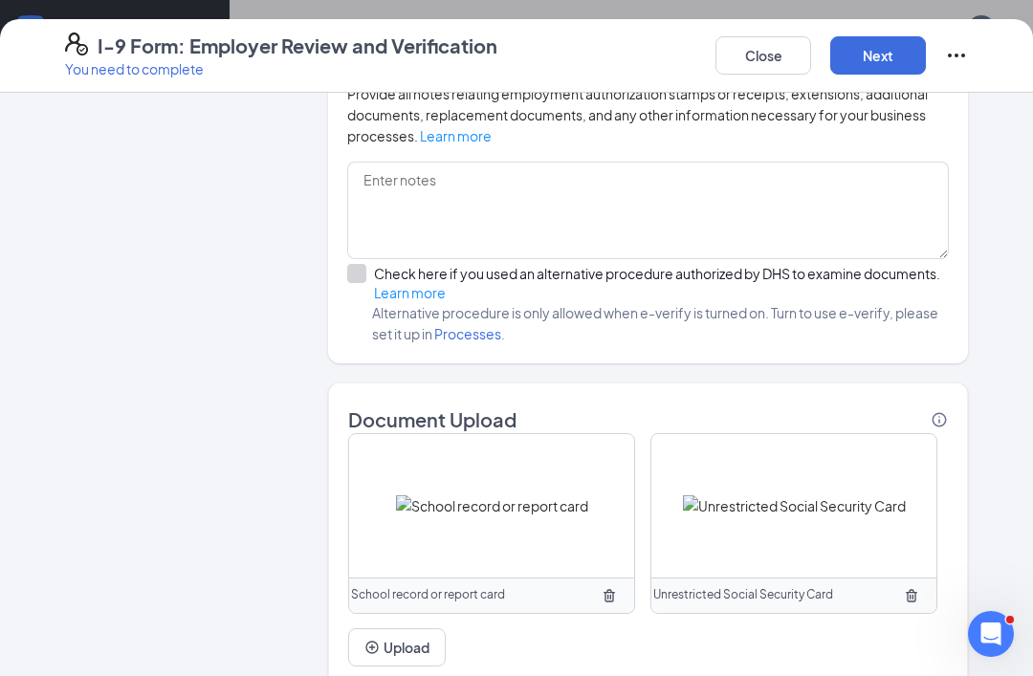
click at [409, 634] on button "Upload" at bounding box center [397, 647] width 98 height 38
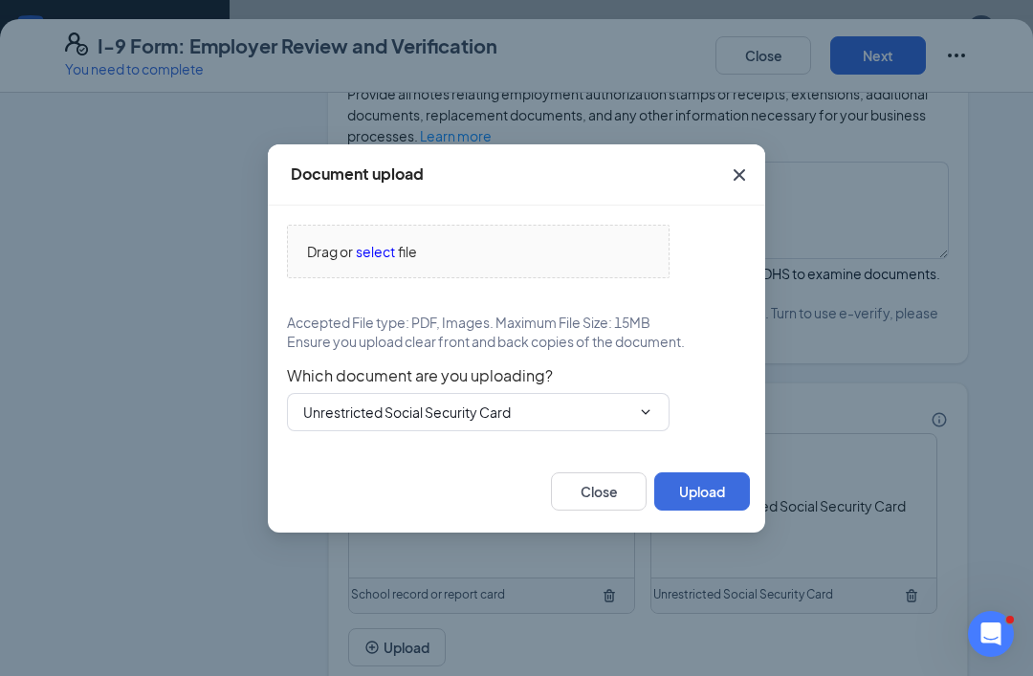
click at [591, 423] on input "Unrestricted Social Security Card" at bounding box center [466, 412] width 327 height 21
click at [382, 262] on span "select" at bounding box center [375, 251] width 39 height 21
click at [410, 262] on span "file" at bounding box center [407, 251] width 19 height 21
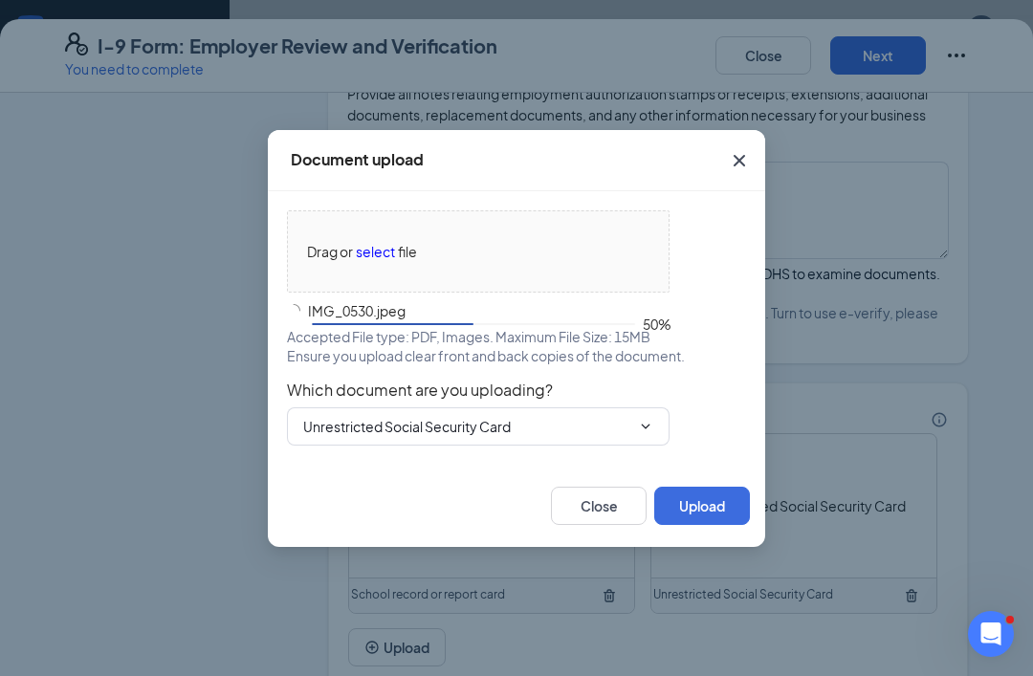
click at [474, 437] on input "Unrestricted Social Security Card" at bounding box center [466, 426] width 327 height 21
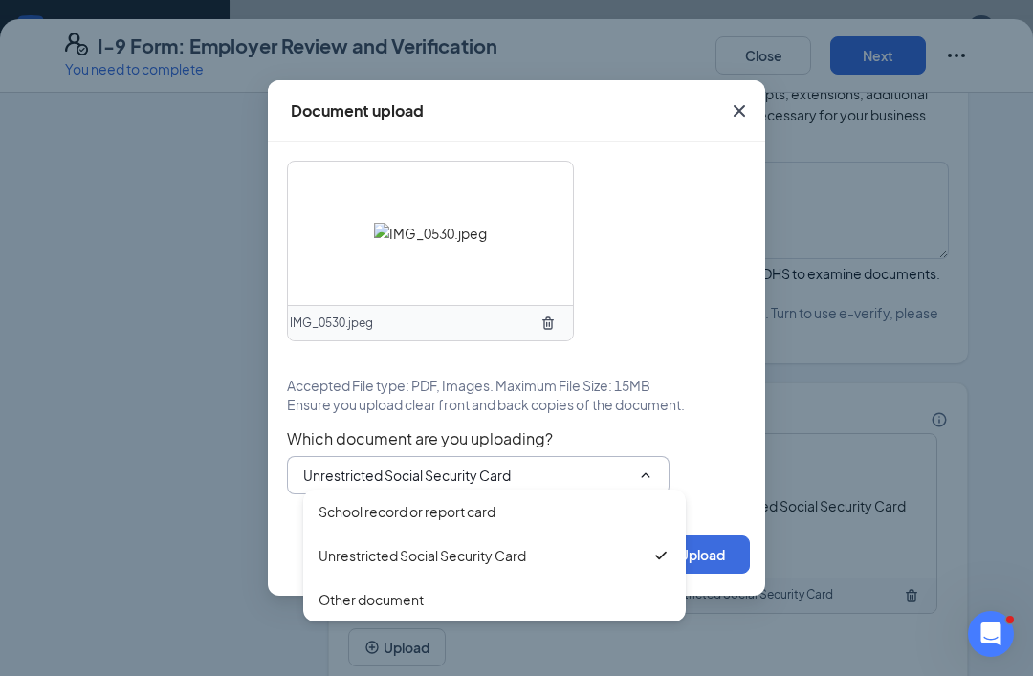
click at [413, 622] on div "Other document" at bounding box center [494, 600] width 383 height 44
type input "Other document"
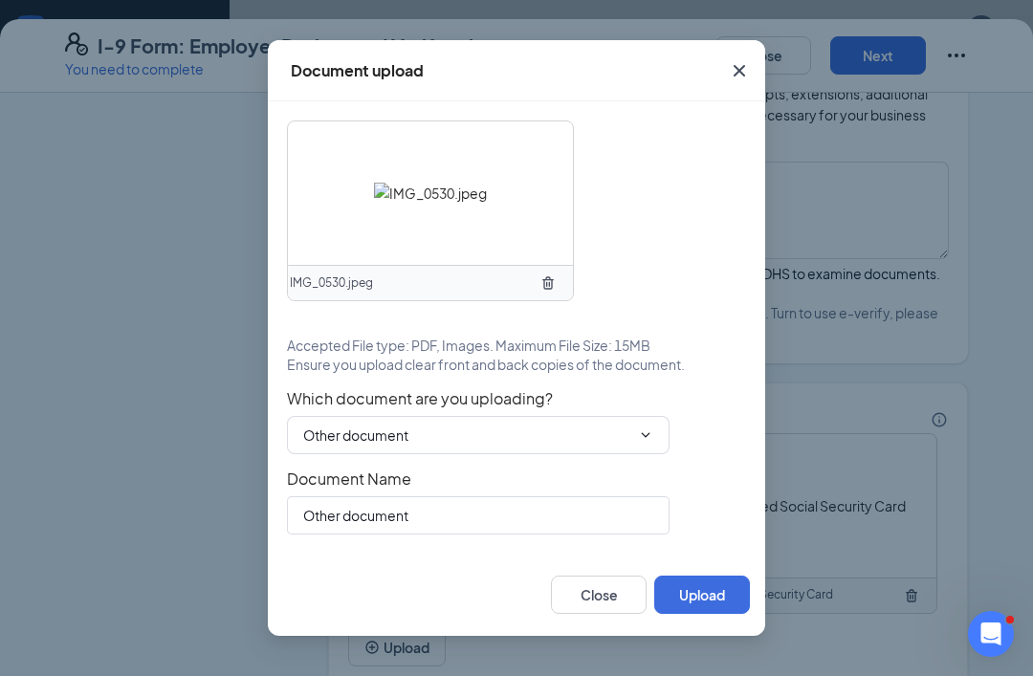
click at [698, 614] on button "Upload" at bounding box center [702, 595] width 96 height 38
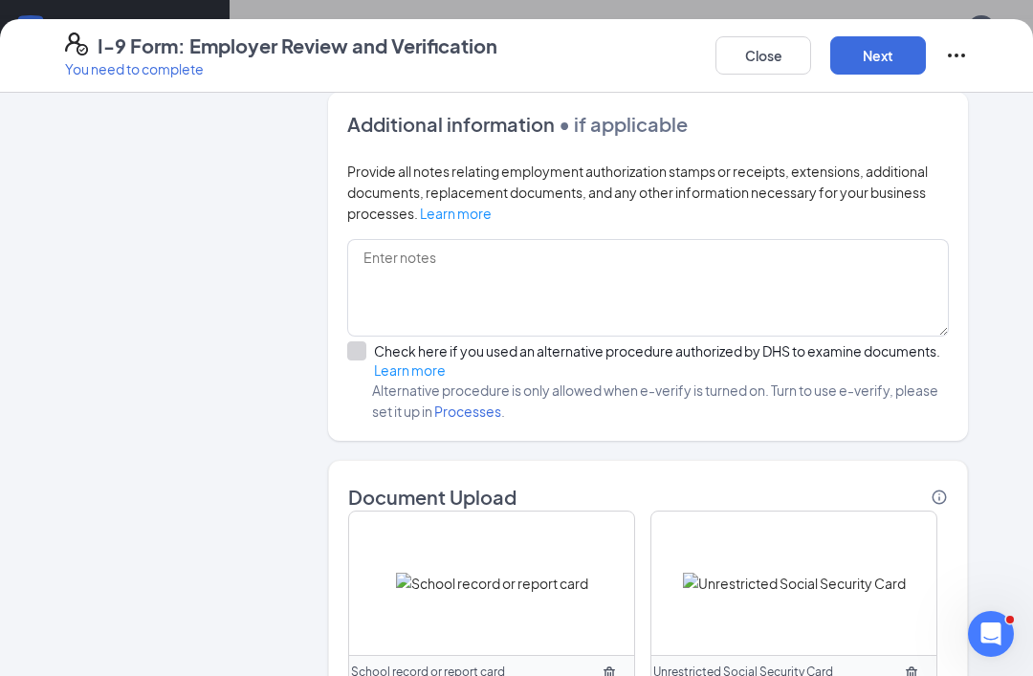
scroll to position [1127, 0]
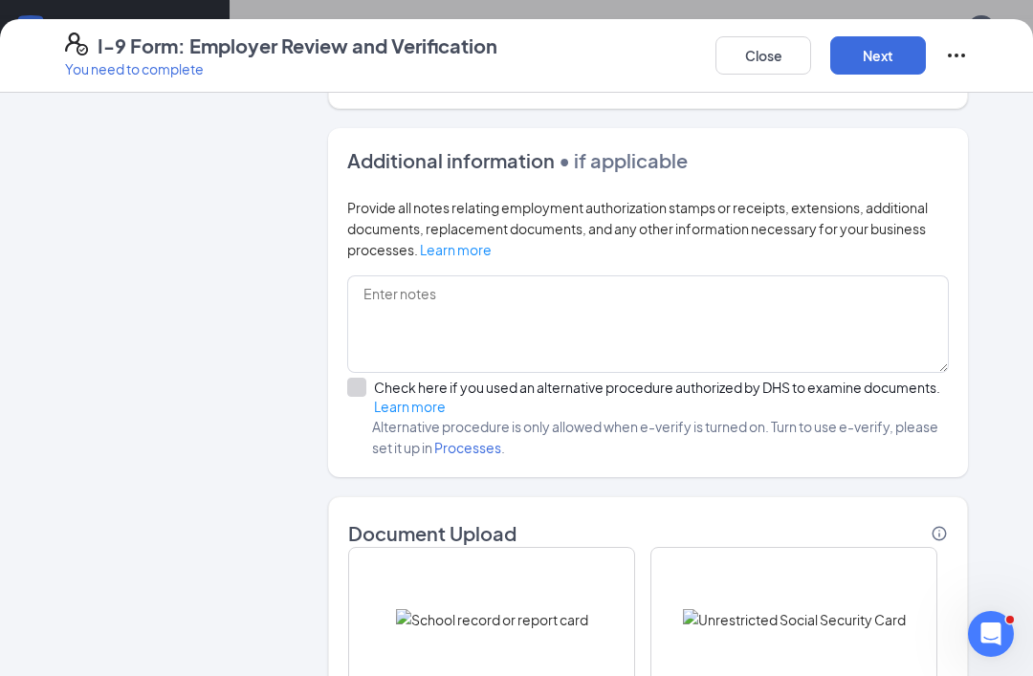
click at [869, 41] on button "Next" at bounding box center [878, 55] width 96 height 38
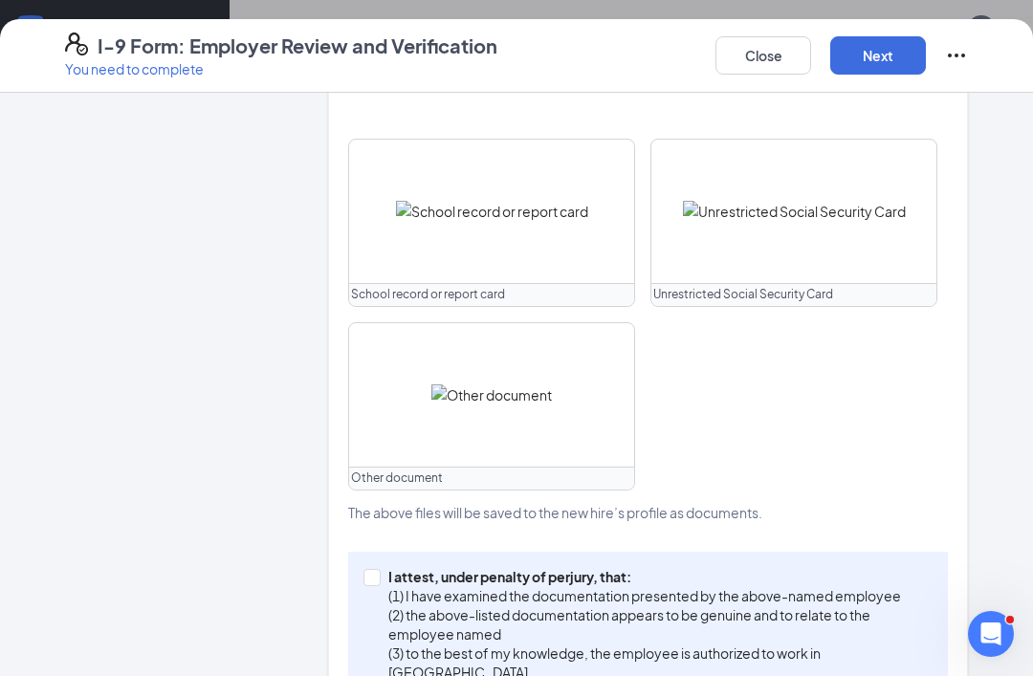
click at [374, 579] on input "I attest, under penalty of [PERSON_NAME], that: (1) I have examined the documen…" at bounding box center [369, 575] width 13 height 13
checkbox input "true"
click at [890, 49] on button "Next" at bounding box center [878, 55] width 96 height 38
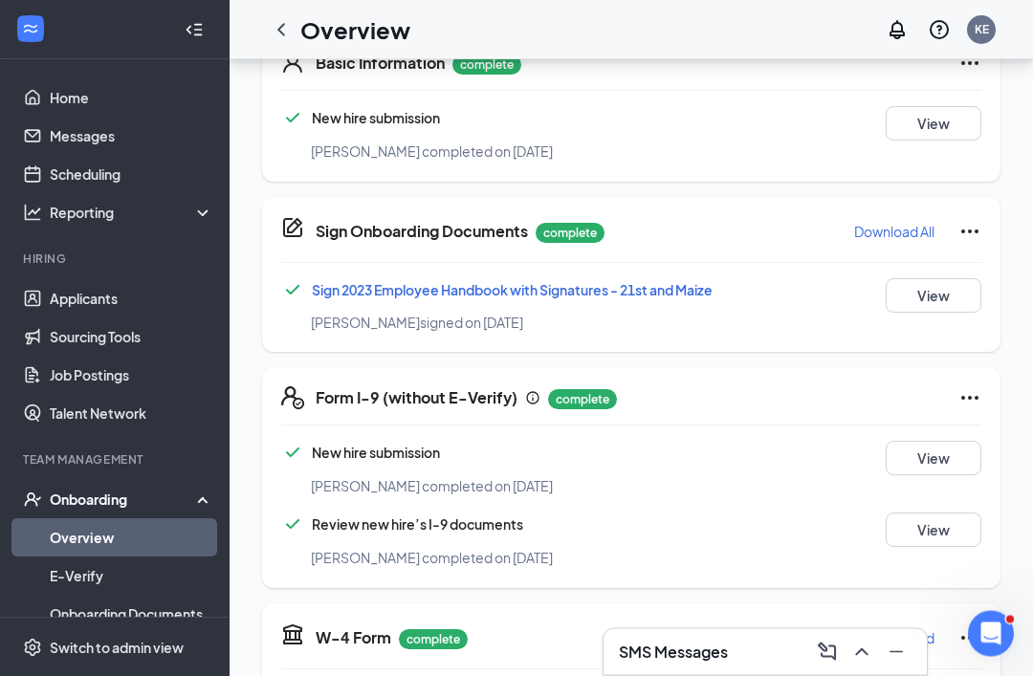
scroll to position [0, 0]
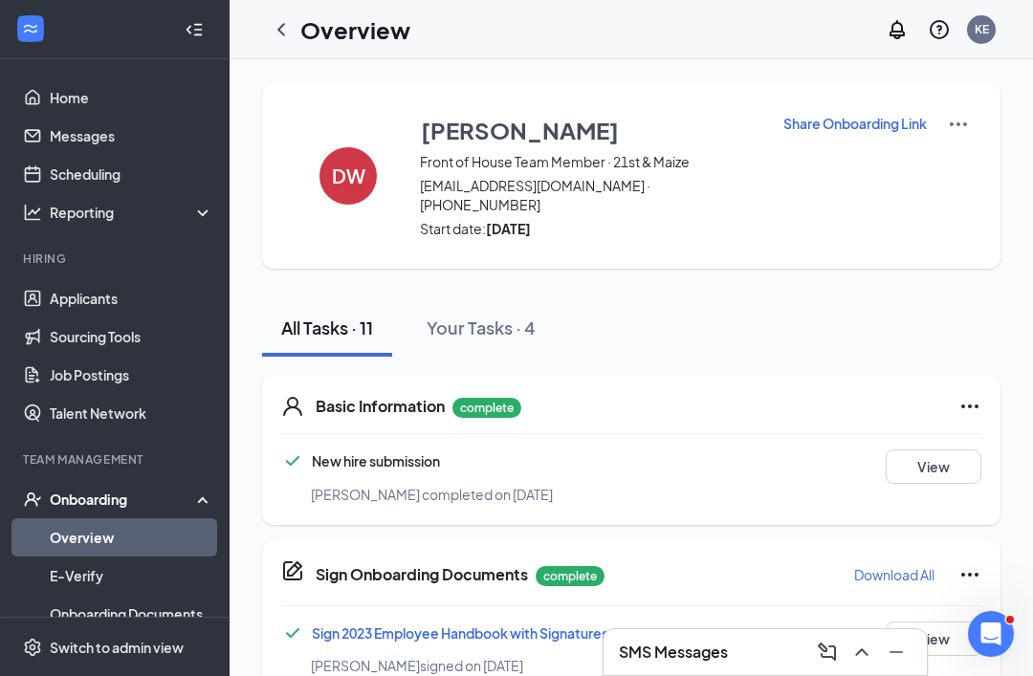
click at [50, 139] on link "Messages" at bounding box center [132, 136] width 164 height 38
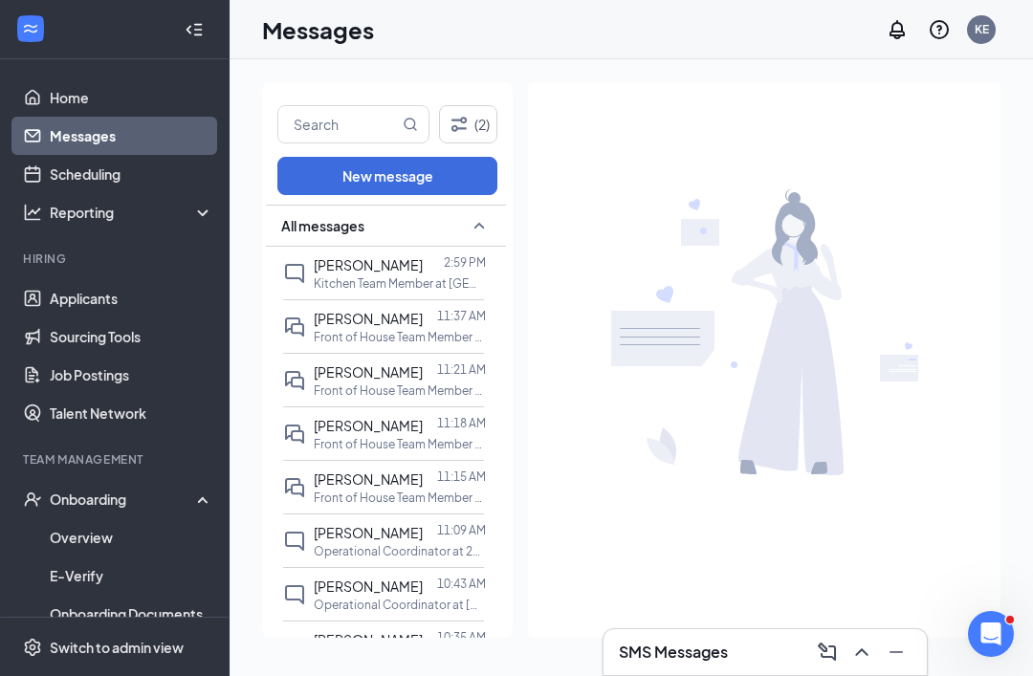
click at [315, 312] on span "[PERSON_NAME]" at bounding box center [368, 318] width 109 height 17
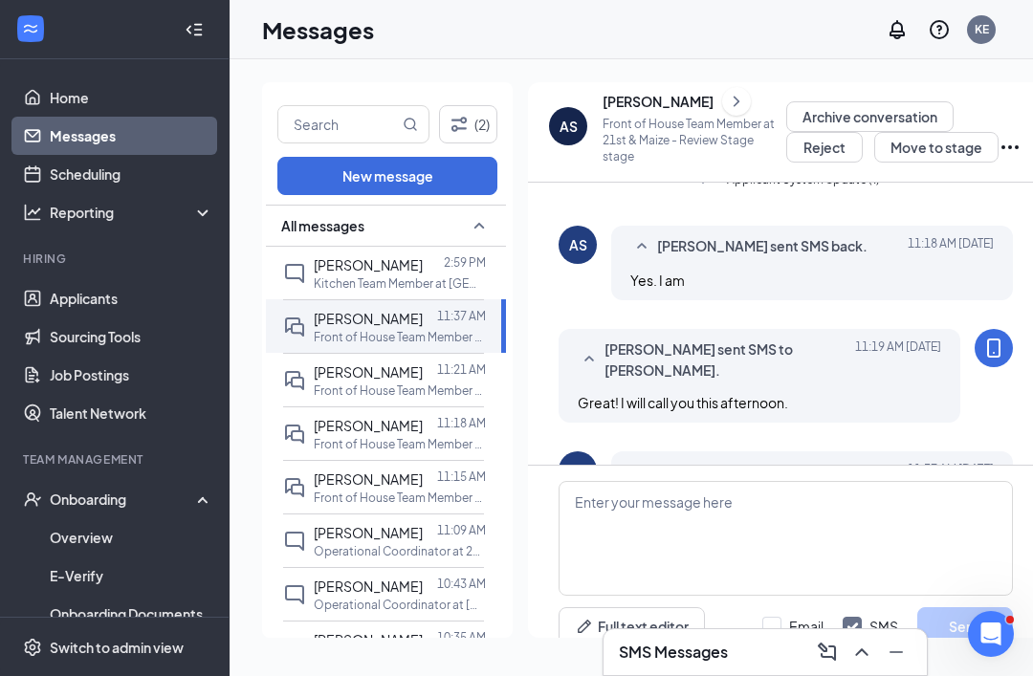
click at [734, 99] on icon "ChevronRight" at bounding box center [737, 101] width 6 height 11
